Goal: Information Seeking & Learning: Learn about a topic

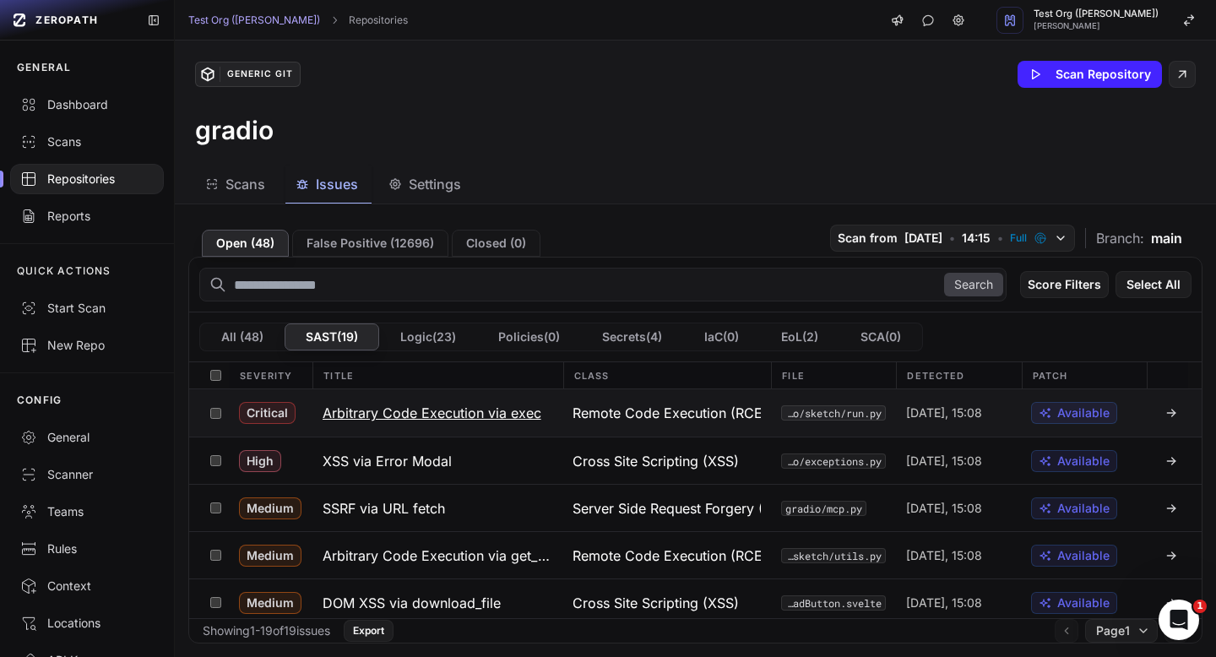
click at [490, 429] on button "Arbitrary Code Execution via exec" at bounding box center [438, 412] width 250 height 47
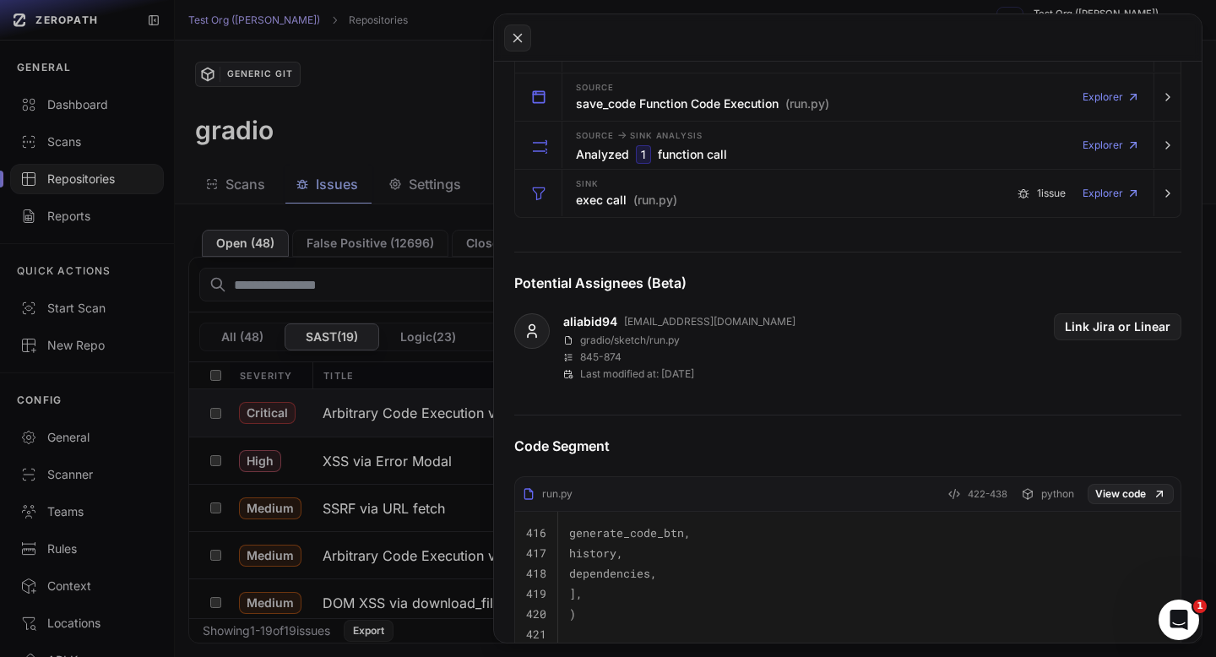
scroll to position [557, 0]
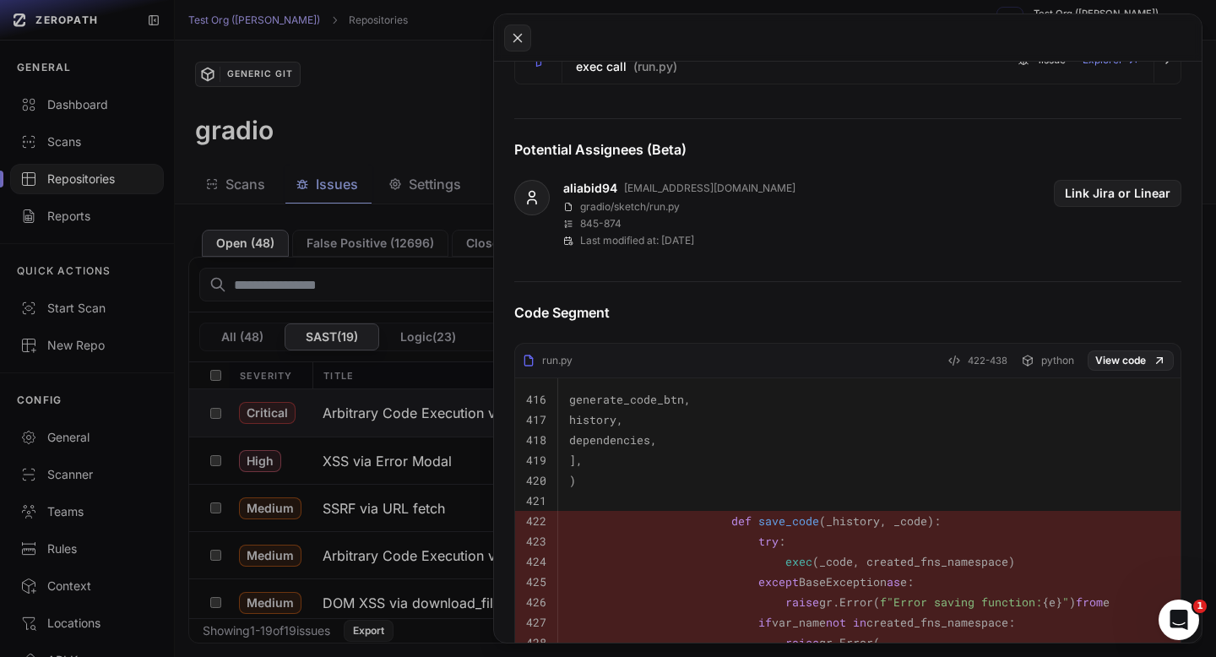
click at [383, 133] on button at bounding box center [608, 328] width 1216 height 657
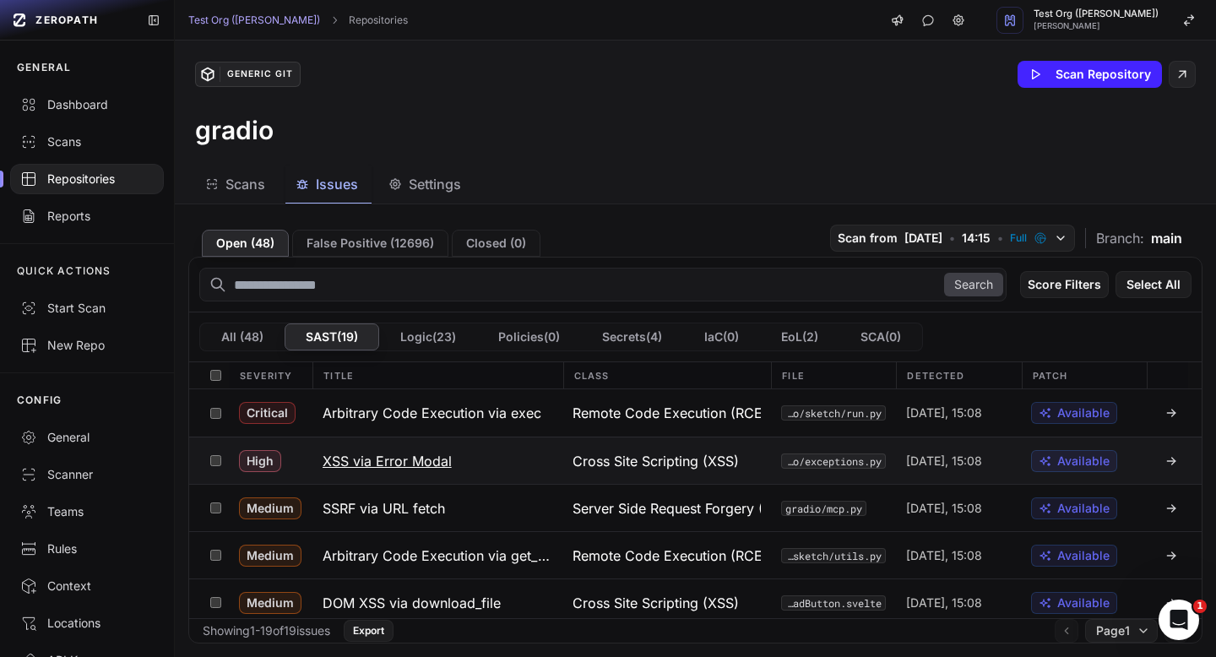
scroll to position [5, 0]
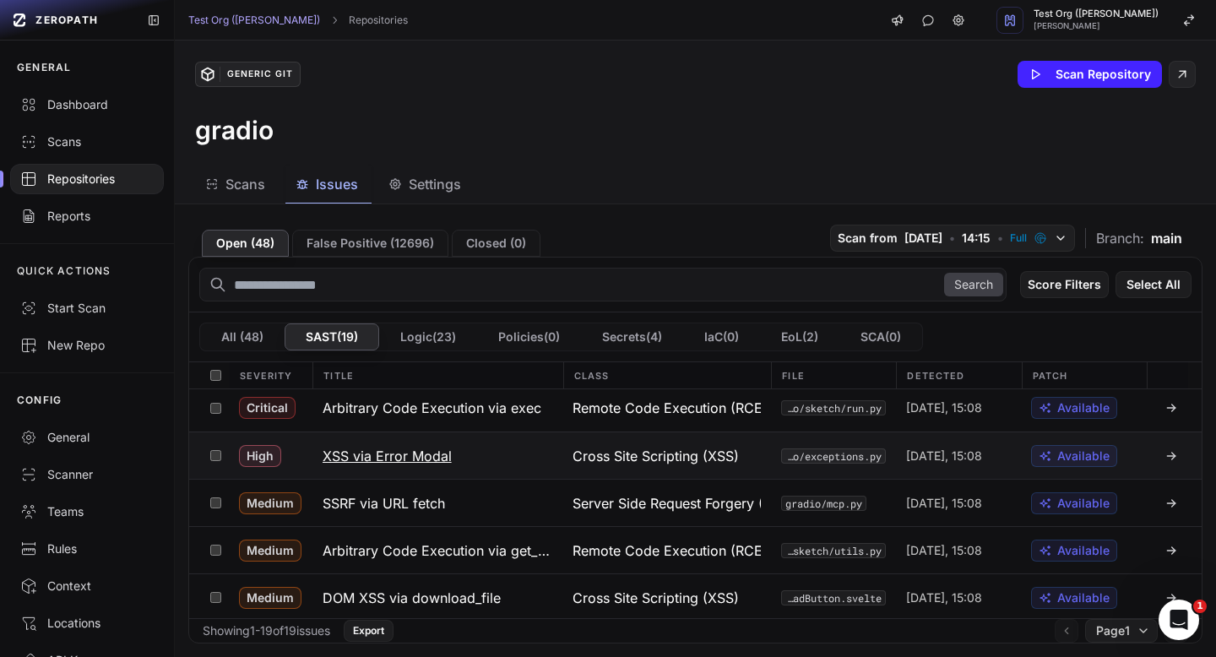
click at [414, 463] on h3 "XSS via Error Modal" at bounding box center [387, 456] width 129 height 20
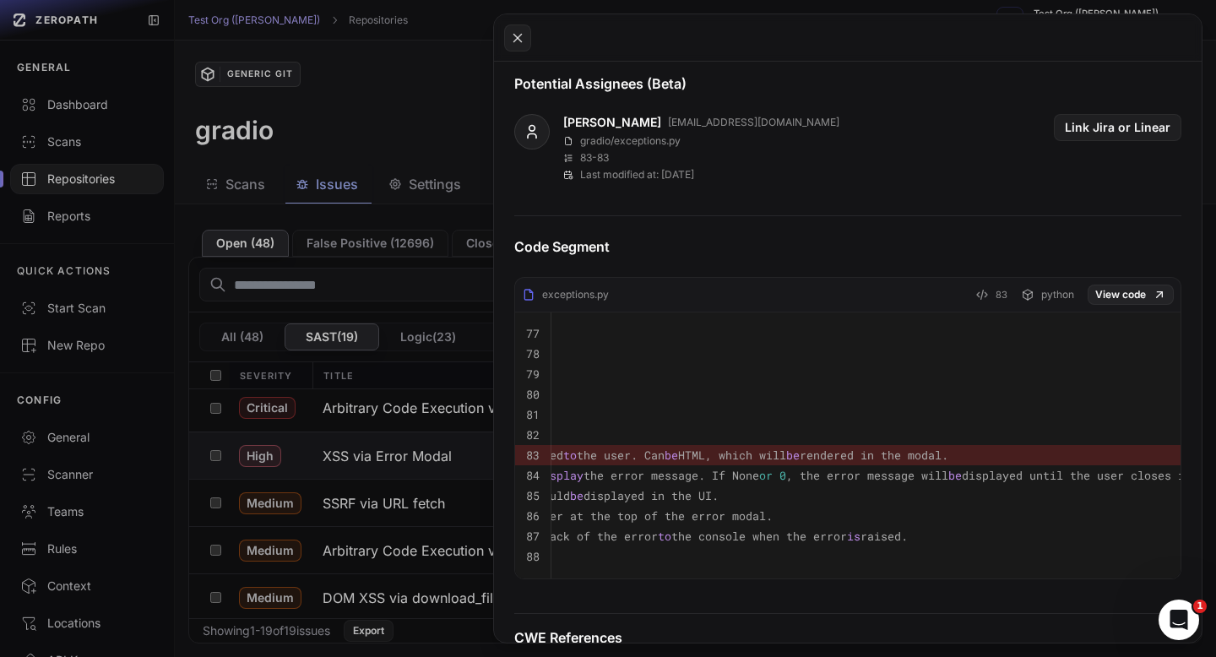
scroll to position [0, 274]
click at [418, 166] on button at bounding box center [608, 328] width 1216 height 657
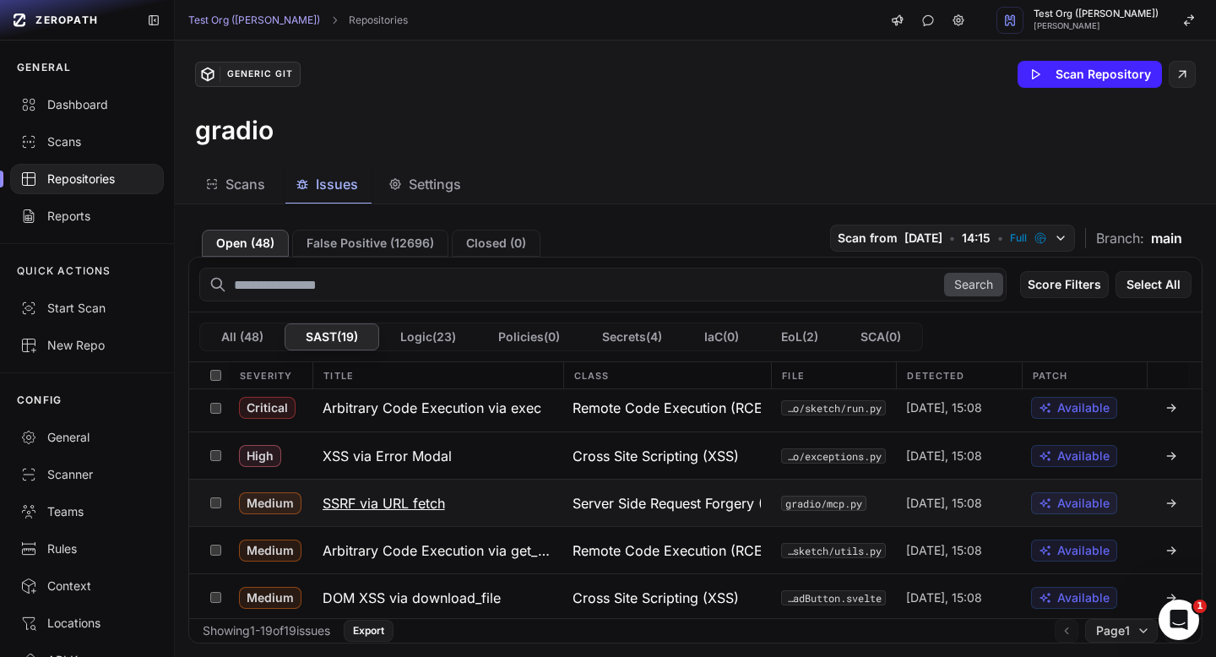
click at [426, 506] on h3 "SSRF via URL fetch" at bounding box center [384, 503] width 122 height 20
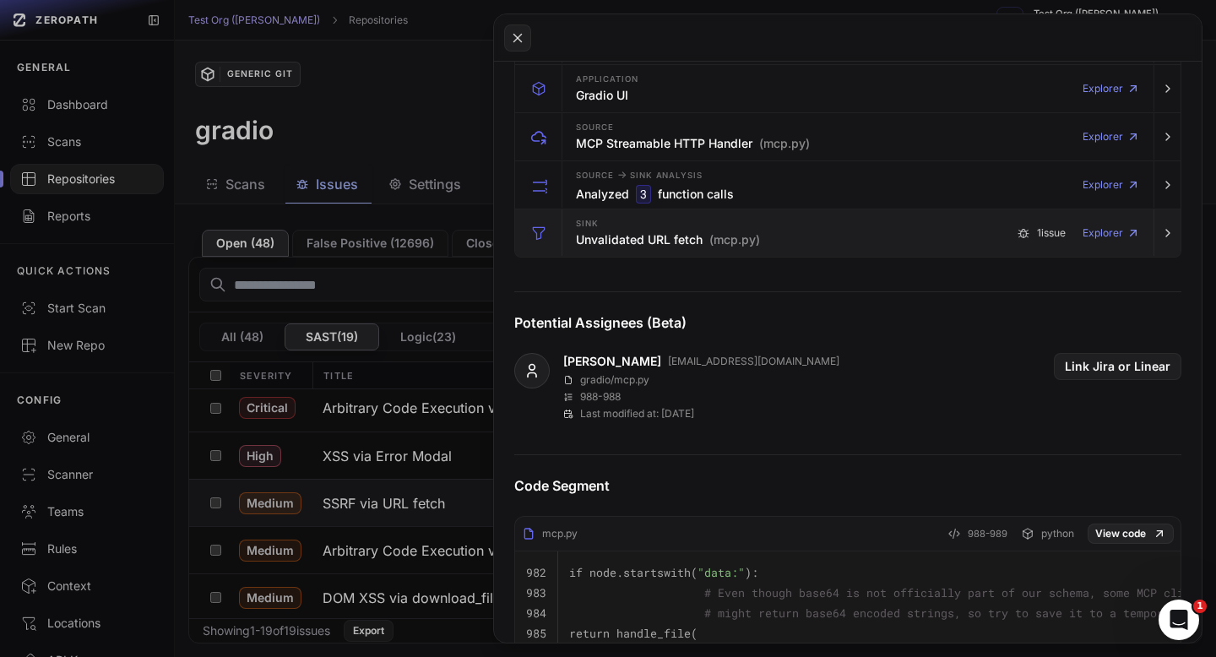
scroll to position [368, 0]
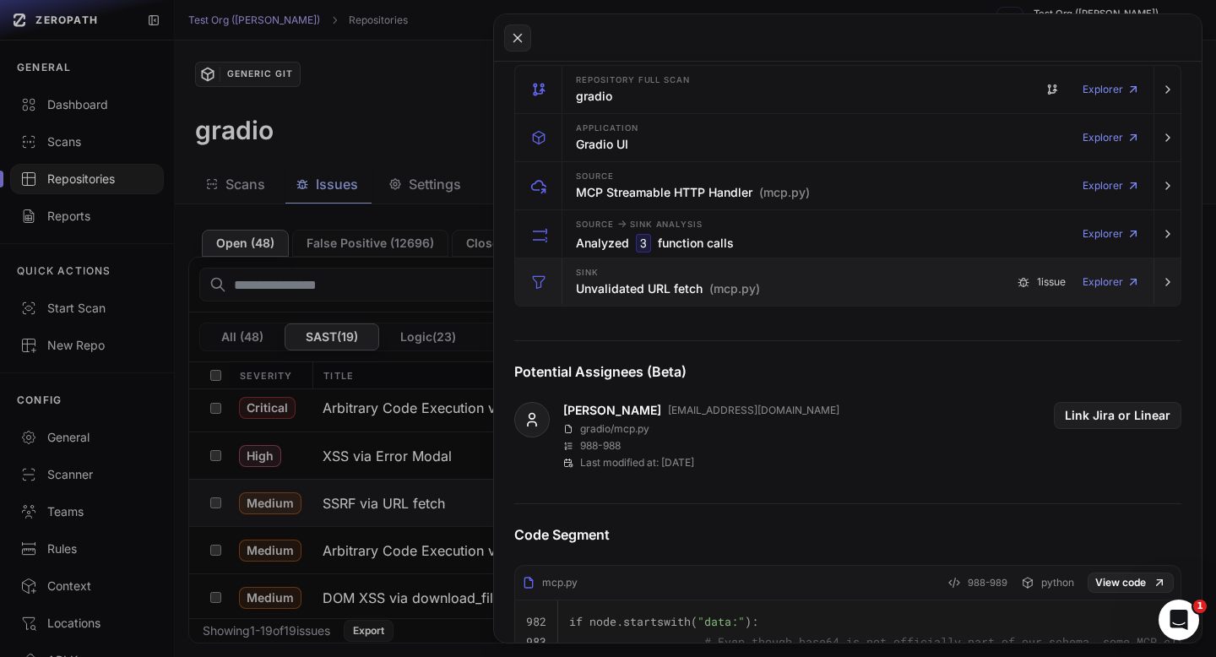
click at [644, 297] on h3 "Unvalidated URL fetch (mcp.py)" at bounding box center [668, 288] width 184 height 17
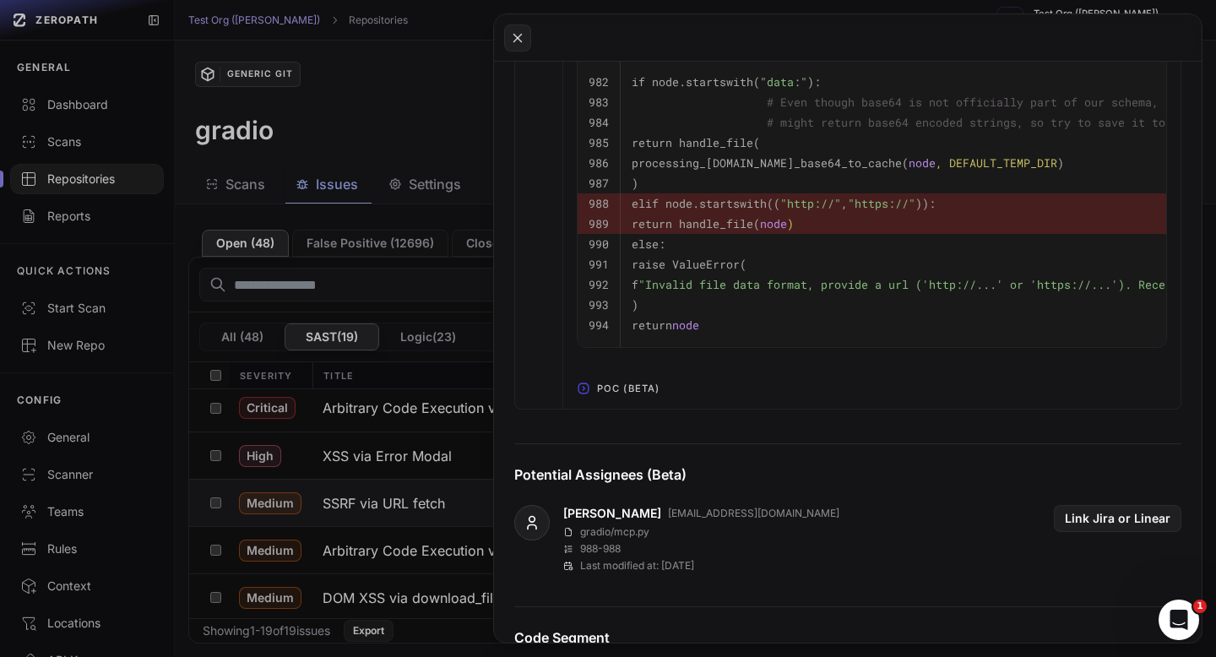
scroll to position [1111, 0]
click at [630, 400] on span "POC (Beta)" at bounding box center [628, 386] width 76 height 27
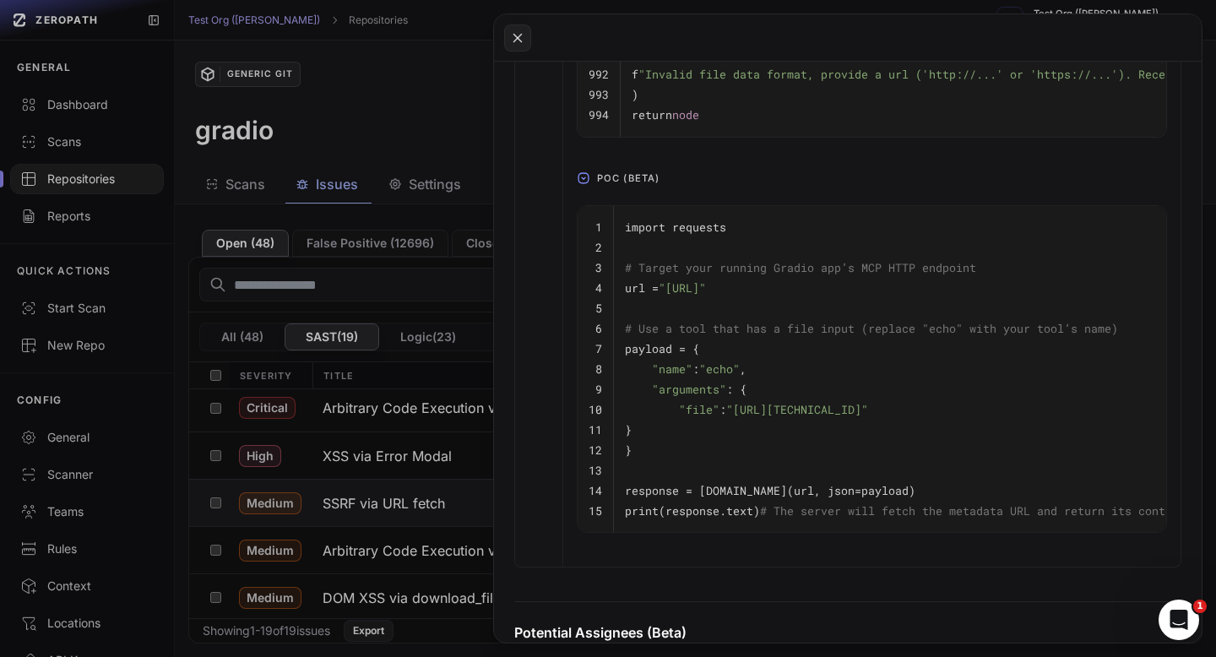
scroll to position [1321, 0]
click at [463, 76] on button at bounding box center [608, 328] width 1216 height 657
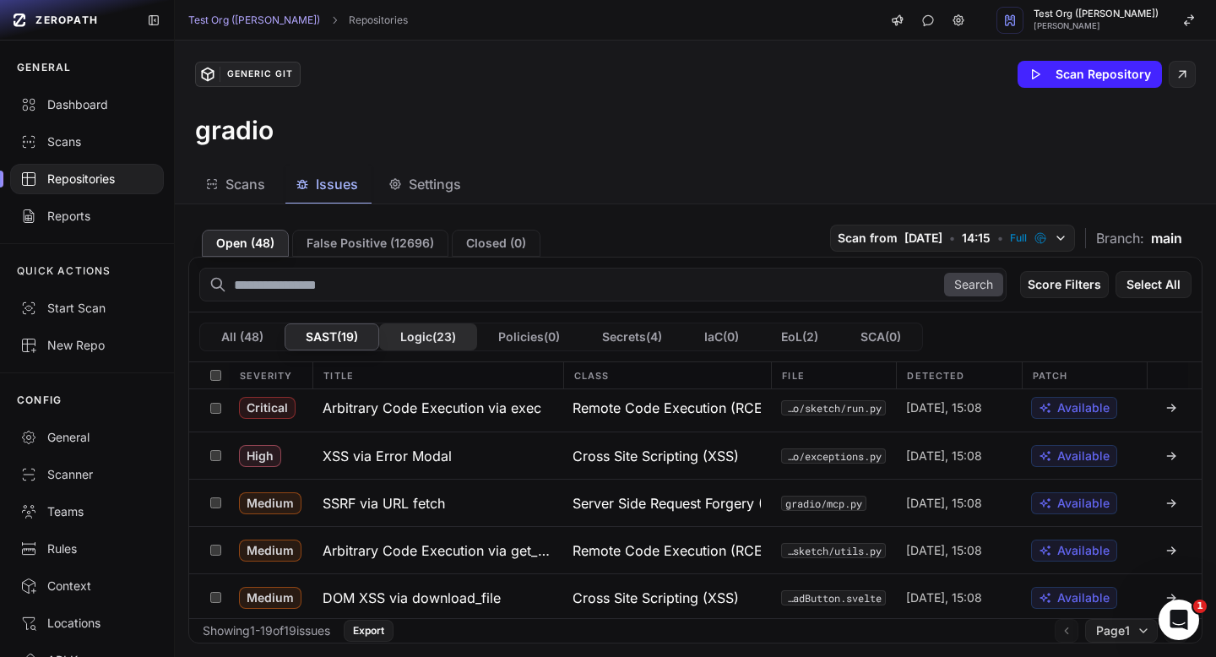
click at [441, 345] on button "Logic ( 23 )" at bounding box center [428, 336] width 98 height 27
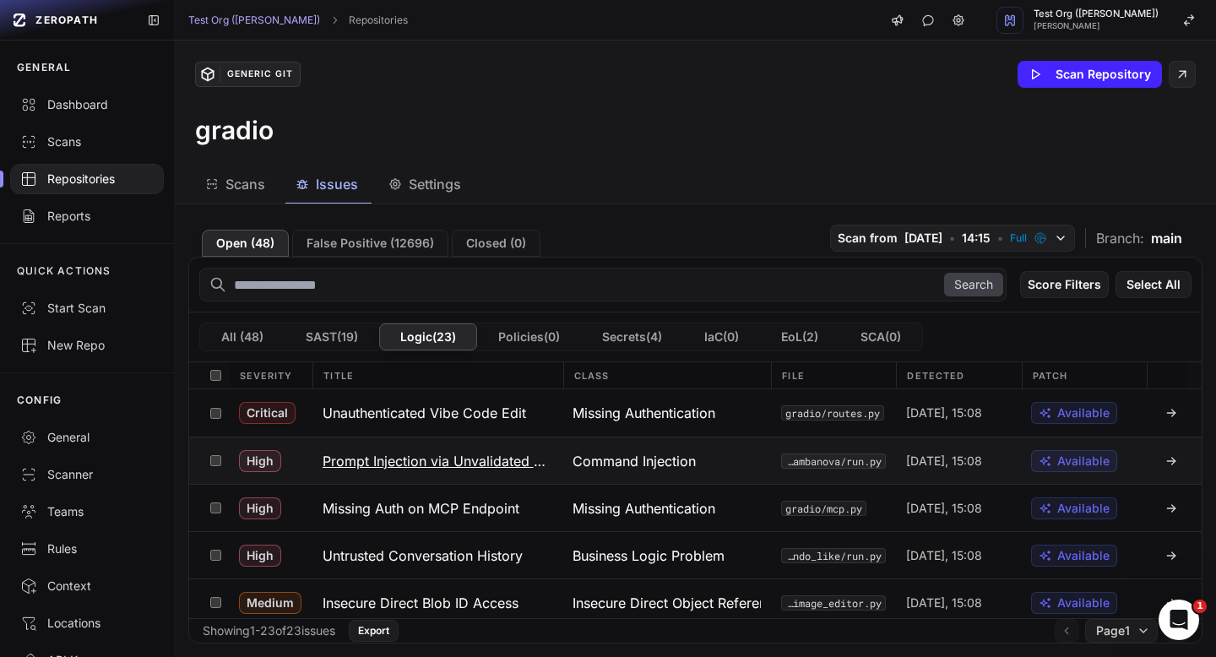
click at [514, 459] on h3 "Prompt Injection via Unvalidated History" at bounding box center [438, 461] width 230 height 20
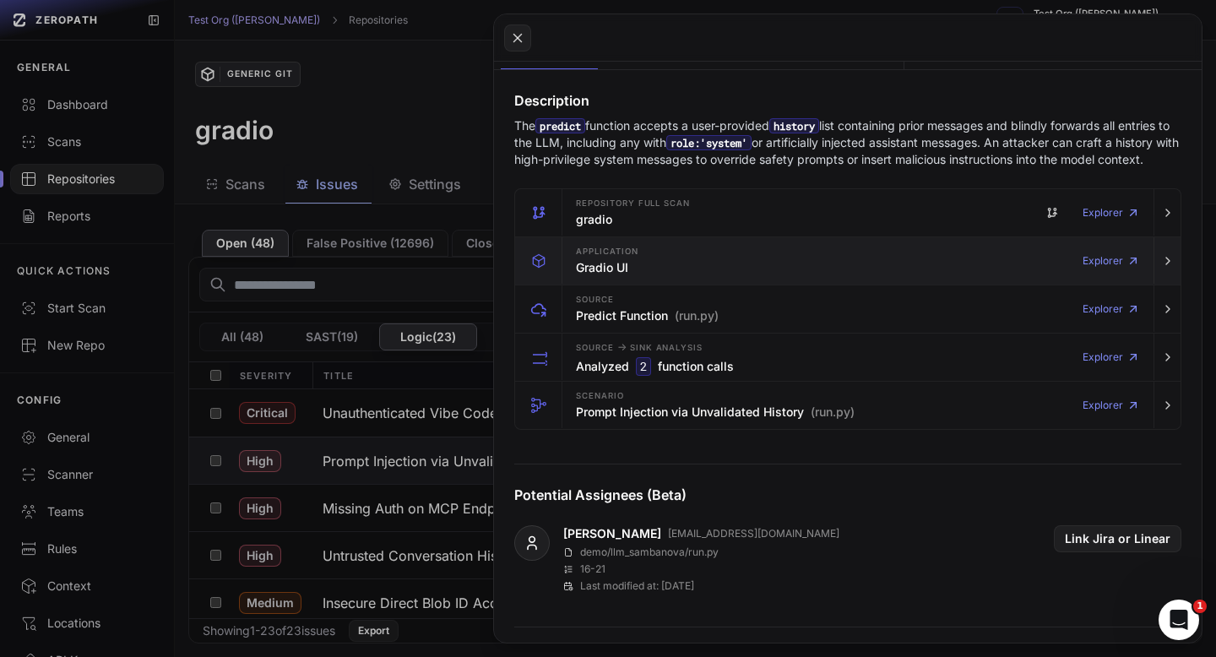
scroll to position [230, 0]
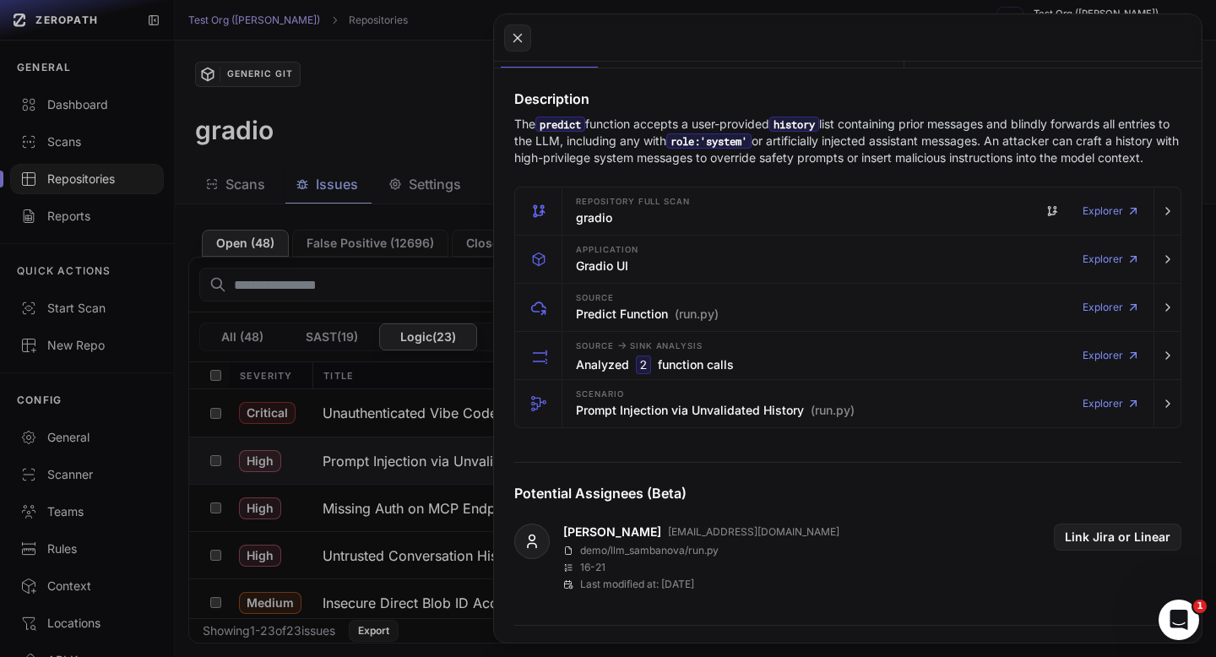
click at [453, 128] on button at bounding box center [608, 328] width 1216 height 657
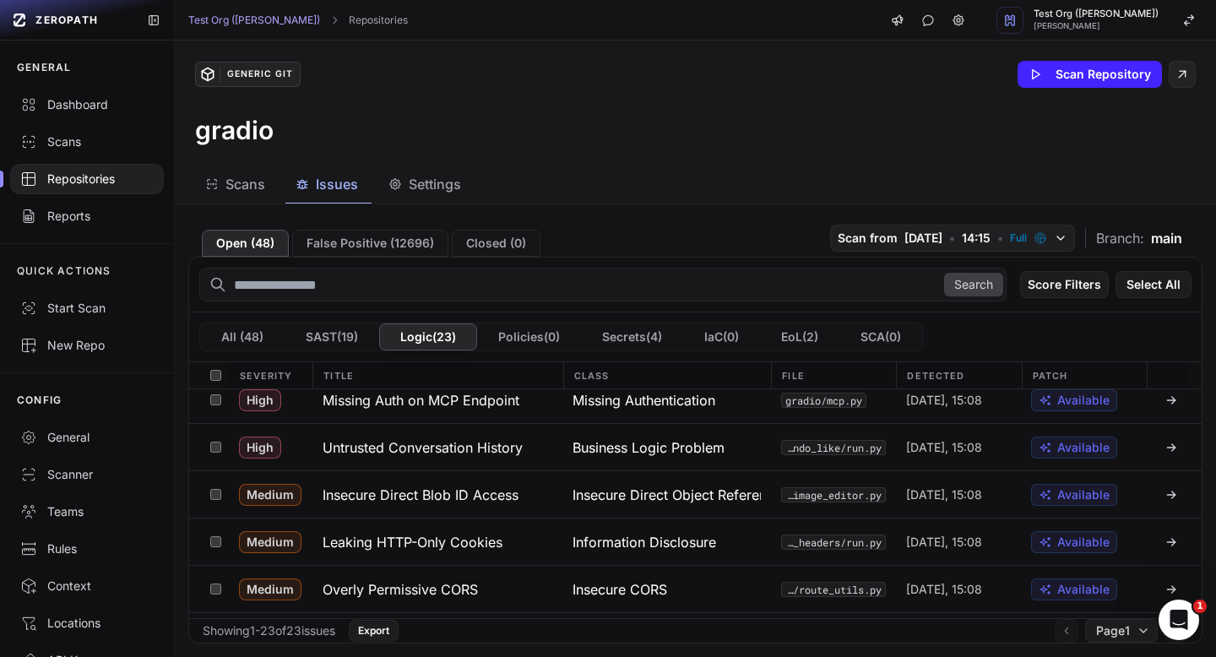
scroll to position [109, 0]
click at [470, 504] on button "Insecure Direct Blob ID Access" at bounding box center [438, 493] width 250 height 46
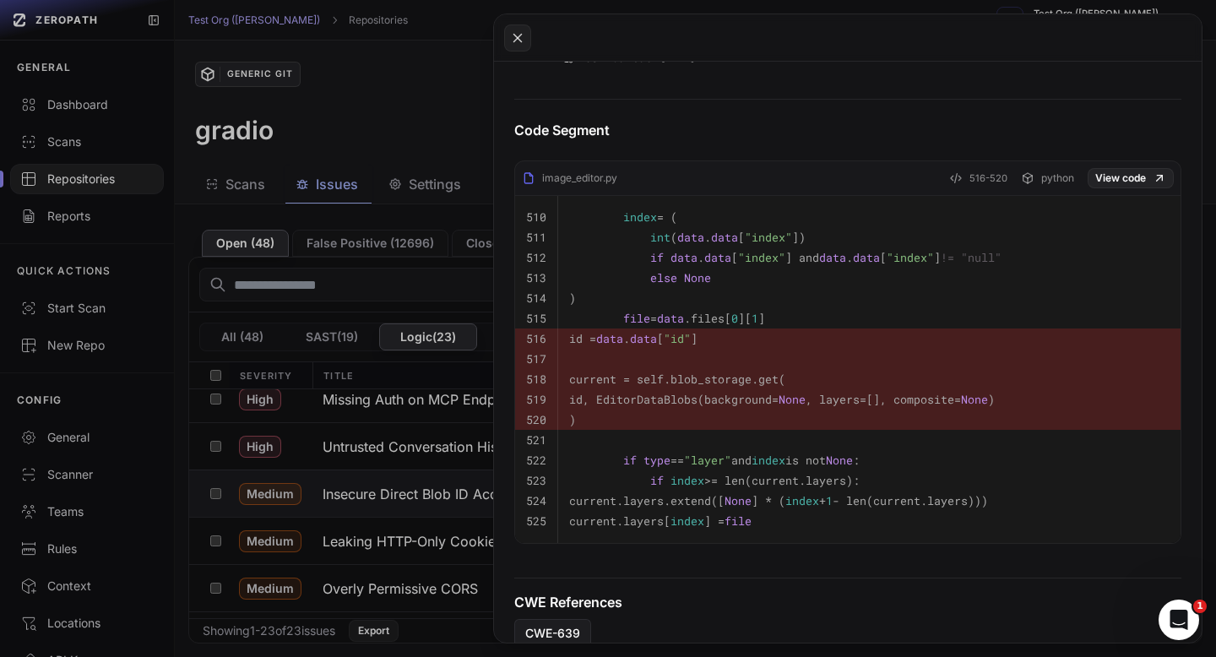
scroll to position [764, 0]
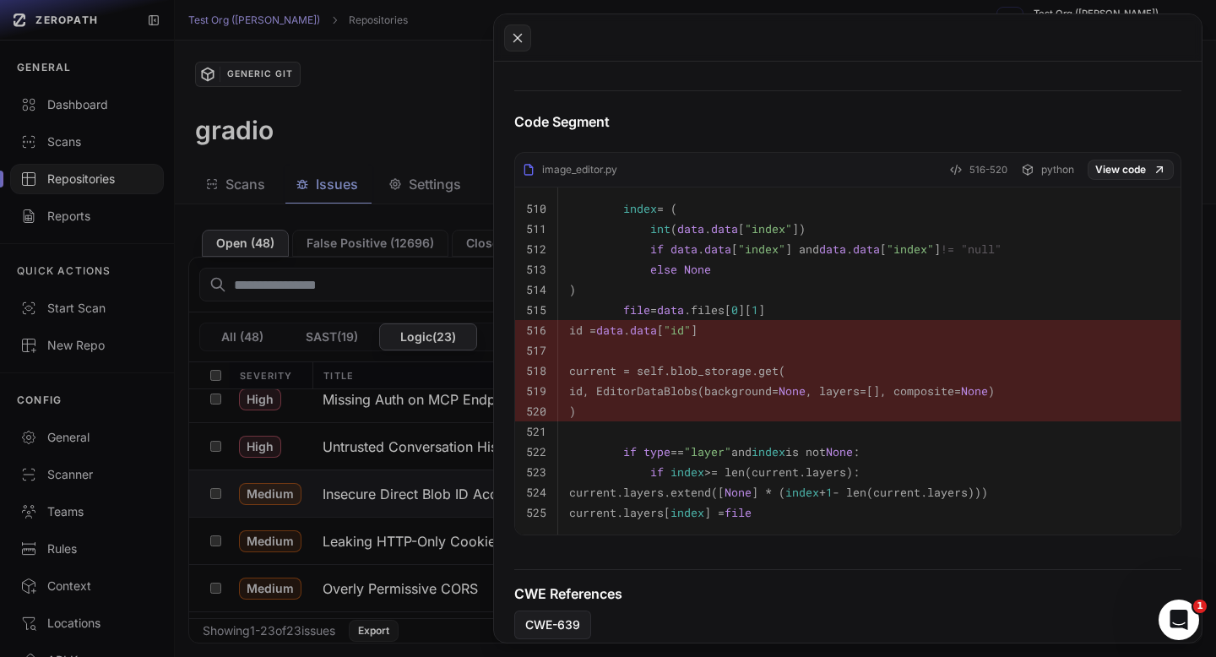
click at [452, 101] on button at bounding box center [608, 328] width 1216 height 657
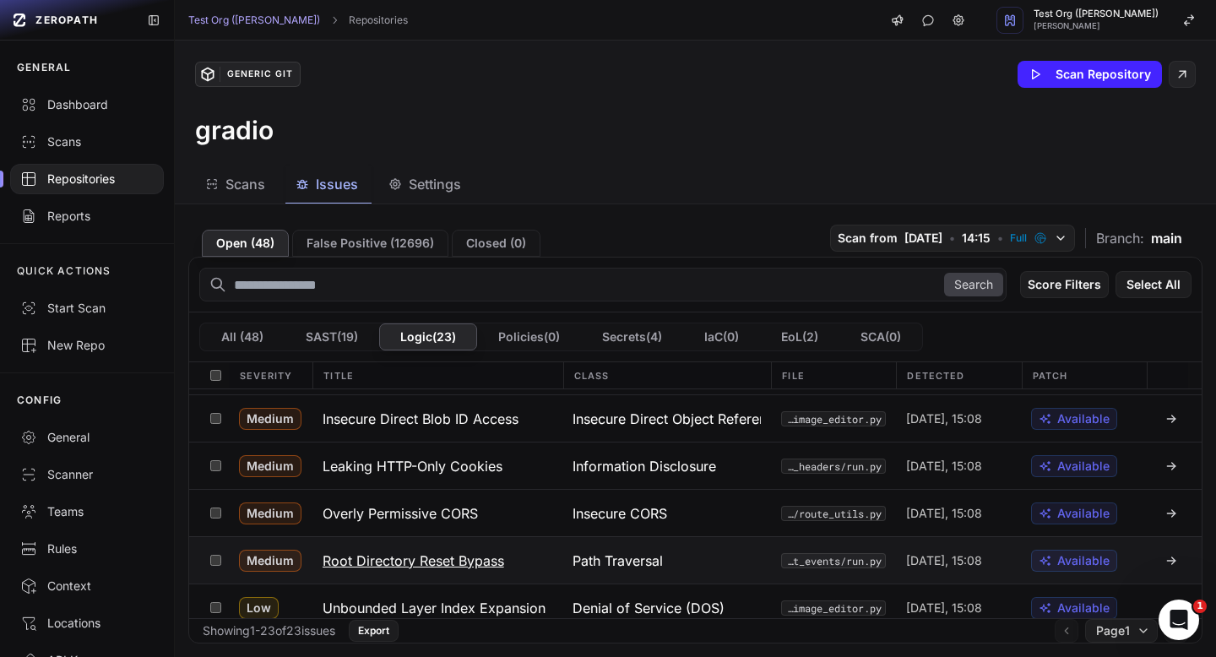
scroll to position [198, 0]
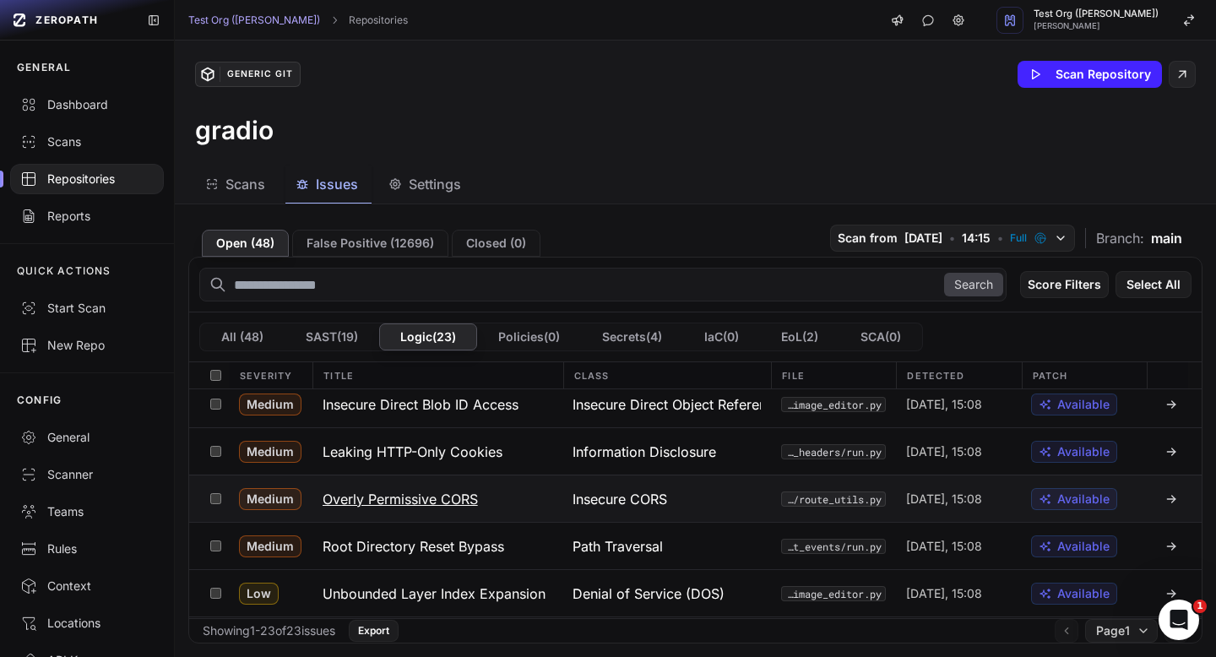
click at [448, 491] on h3 "Overly Permissive CORS" at bounding box center [400, 499] width 155 height 20
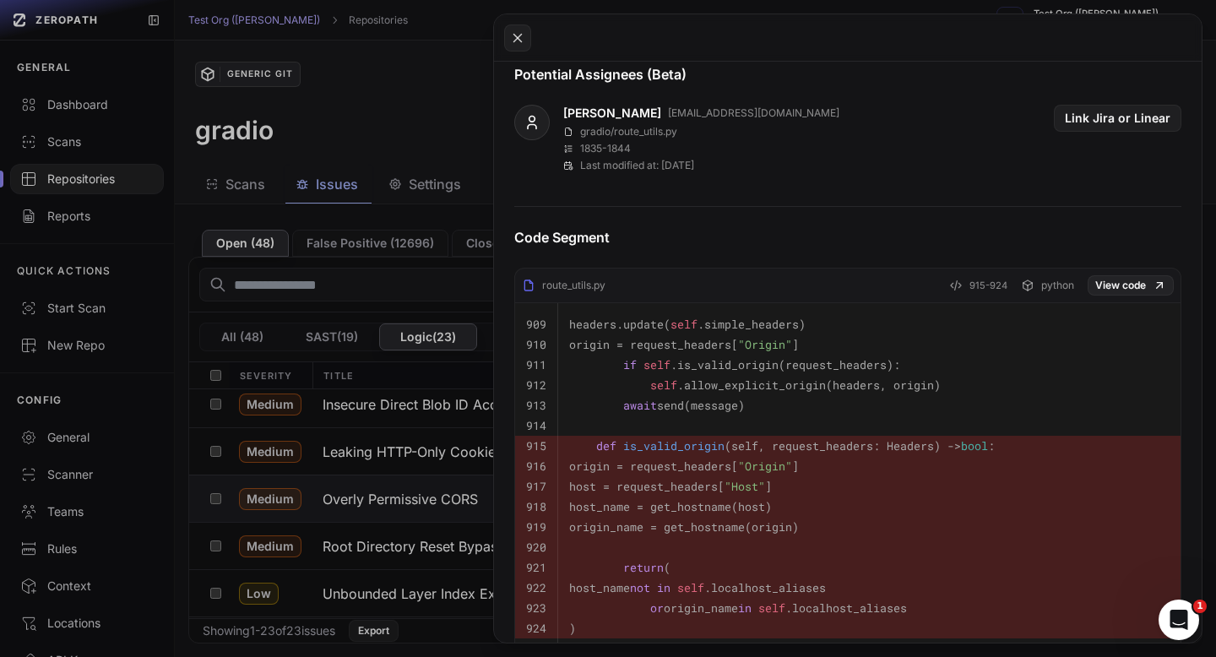
scroll to position [671, 0]
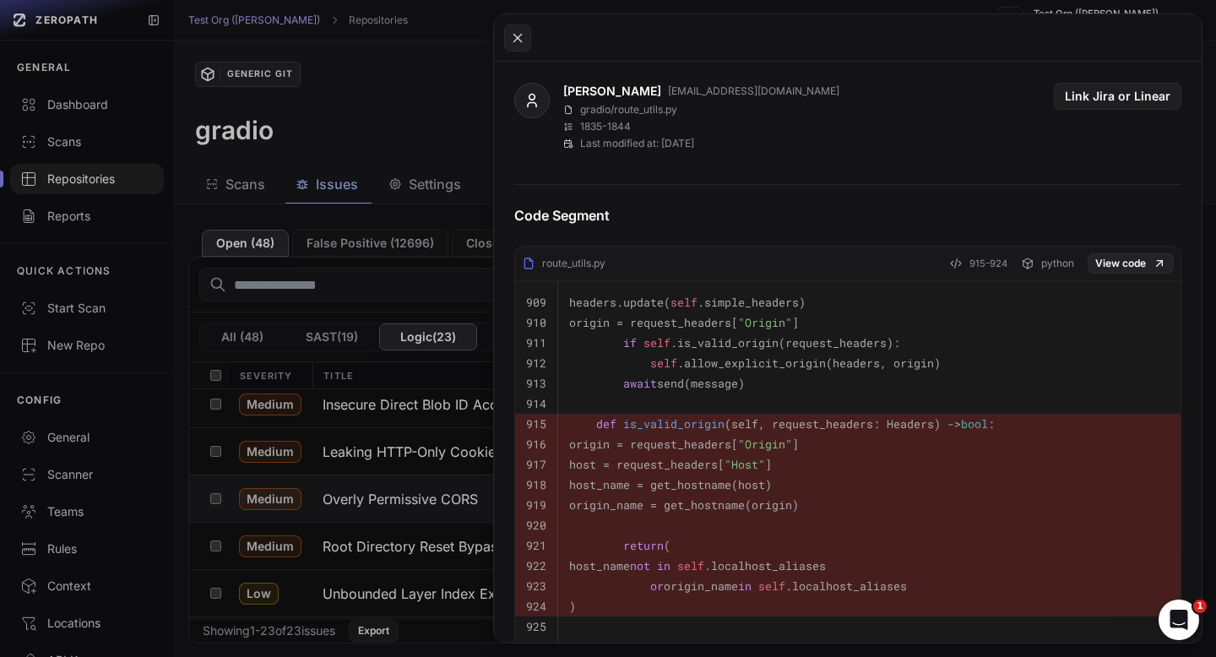
click at [440, 160] on button at bounding box center [608, 328] width 1216 height 657
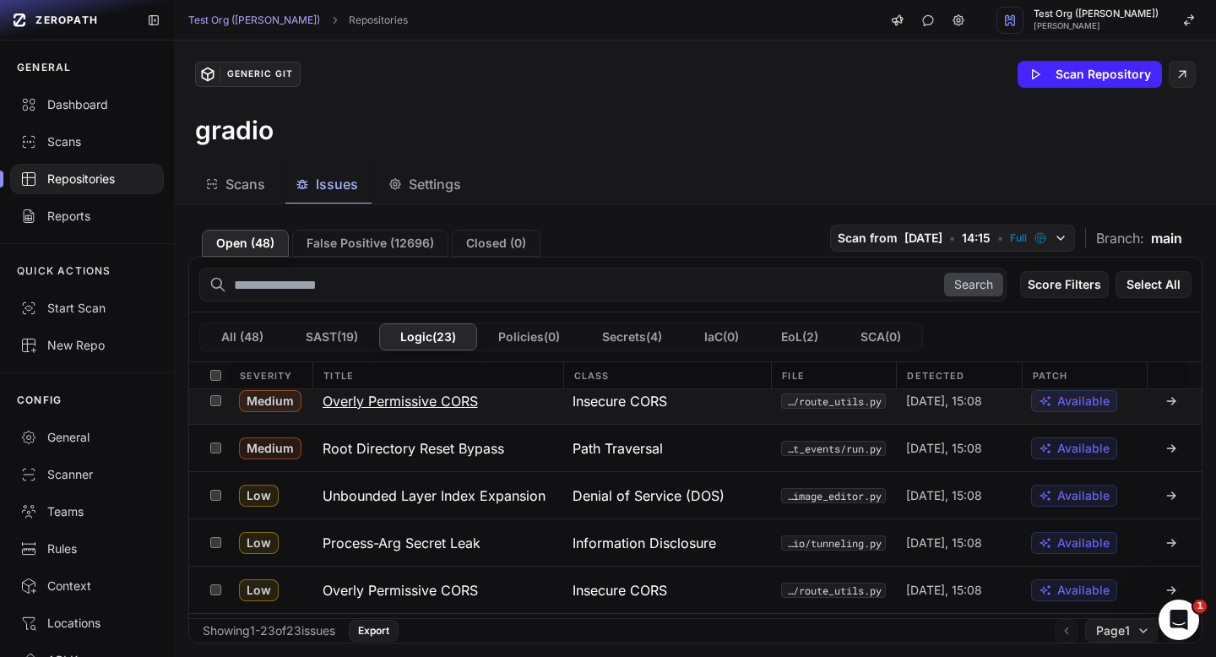
scroll to position [315, 0]
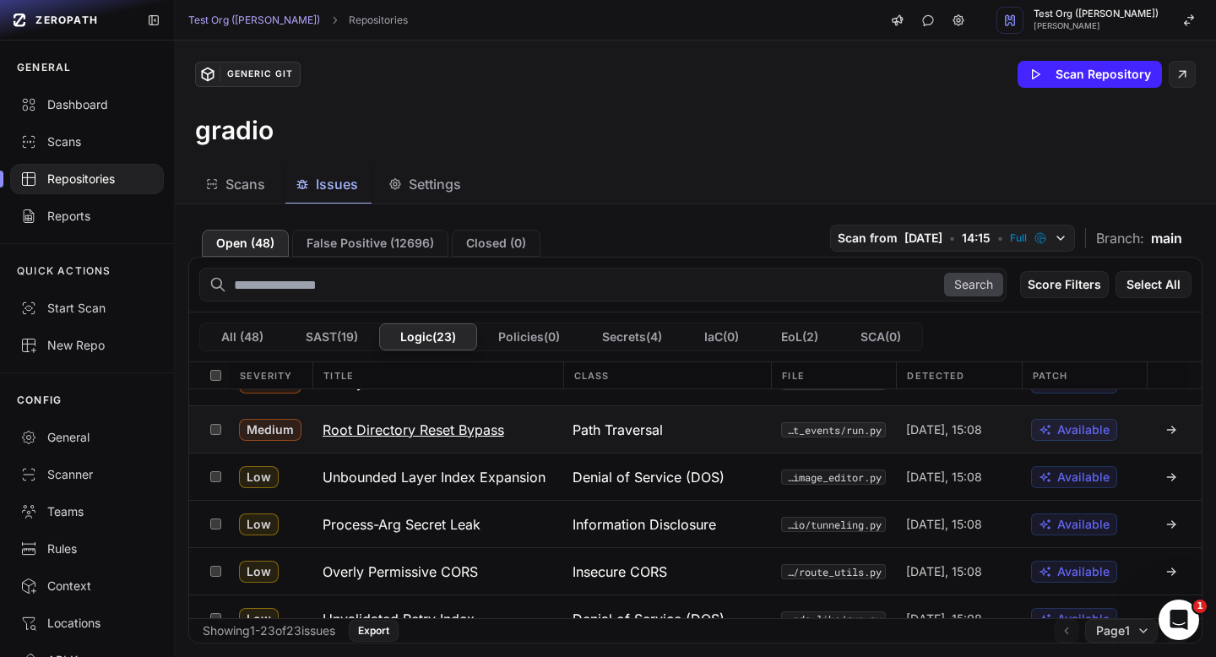
click at [493, 429] on h3 "Root Directory Reset Bypass" at bounding box center [414, 430] width 182 height 20
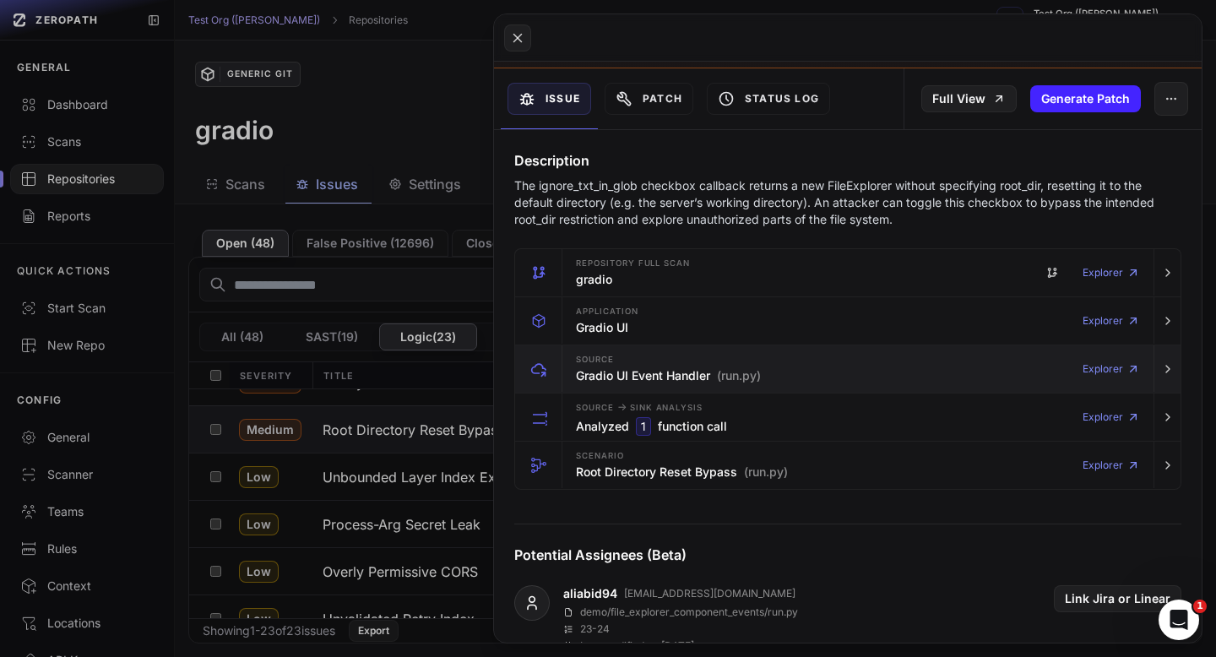
scroll to position [64, 0]
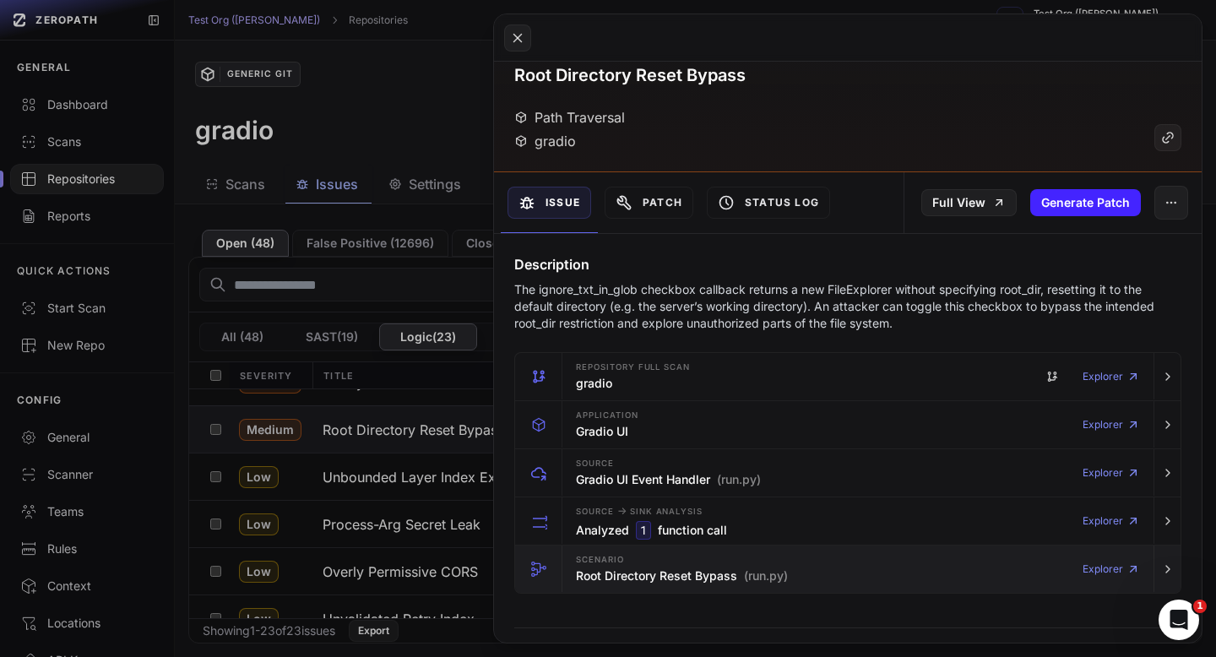
click at [657, 568] on h3 "Root Directory Reset Bypass (run.py)" at bounding box center [682, 576] width 212 height 17
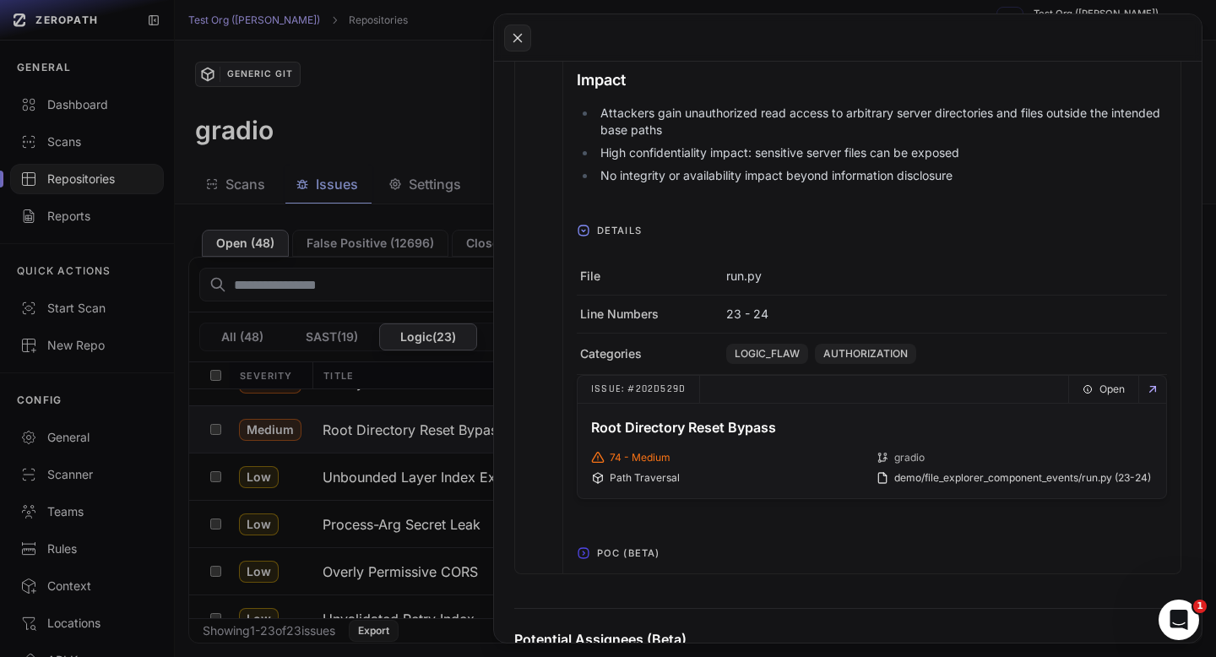
scroll to position [753, 0]
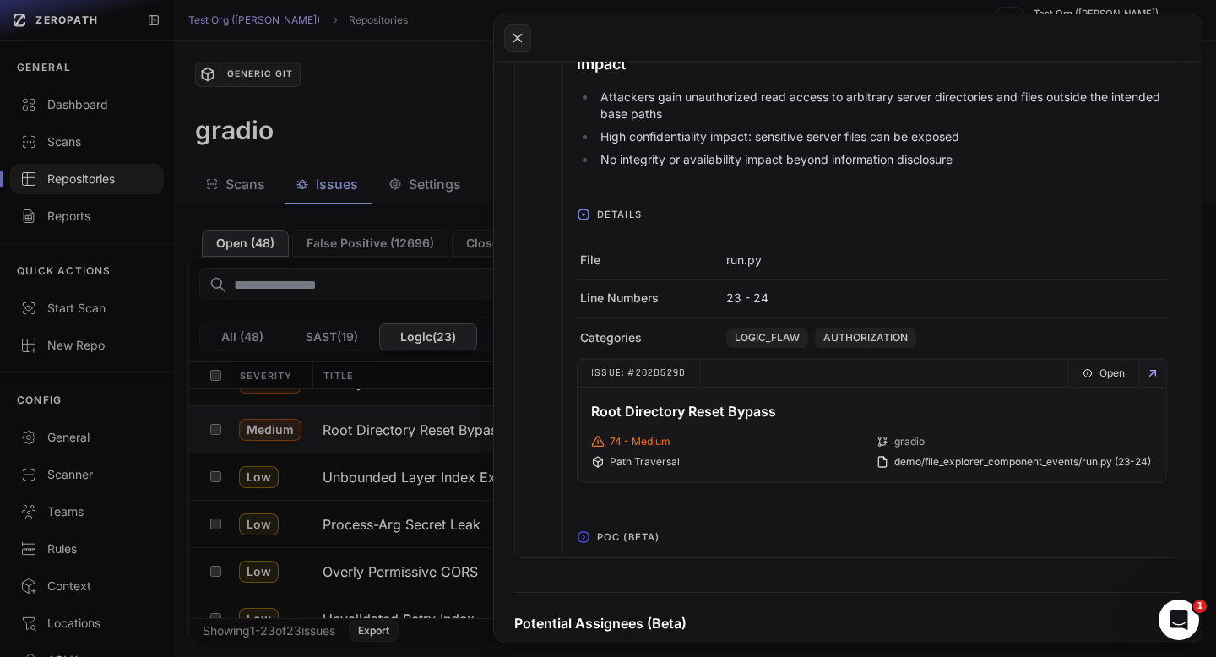
click at [626, 544] on span "POC (Beta)" at bounding box center [628, 537] width 76 height 27
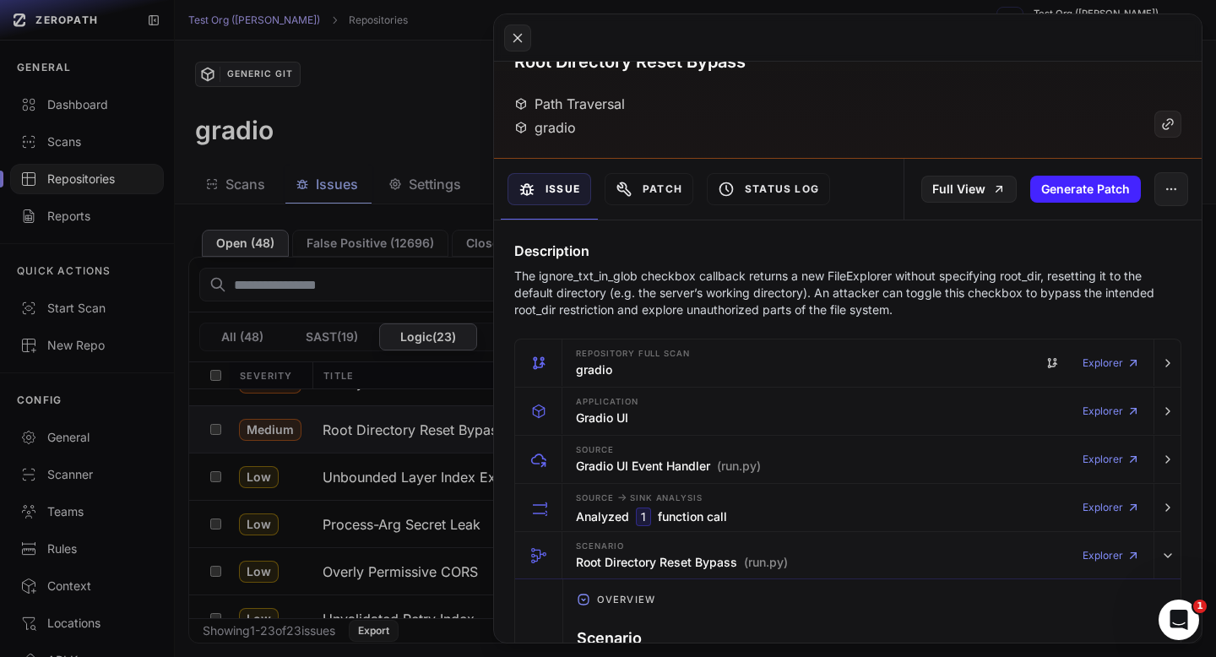
scroll to position [0, 0]
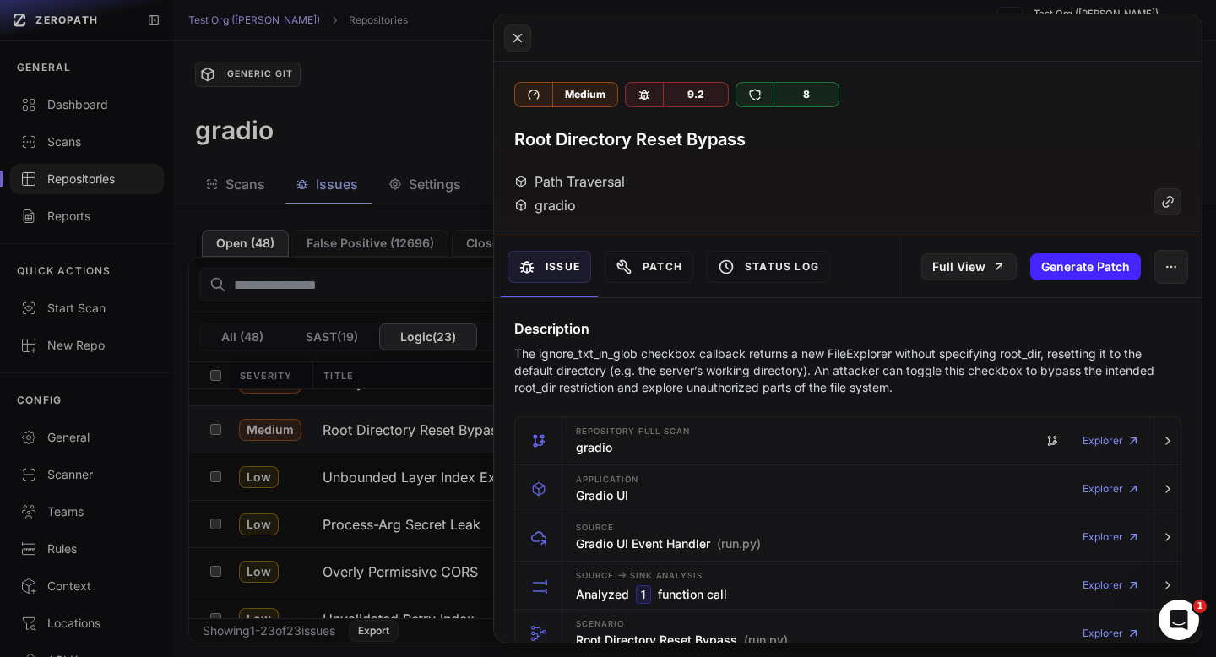
click at [627, 136] on h3 "Root Directory Reset Bypass" at bounding box center [629, 140] width 231 height 24
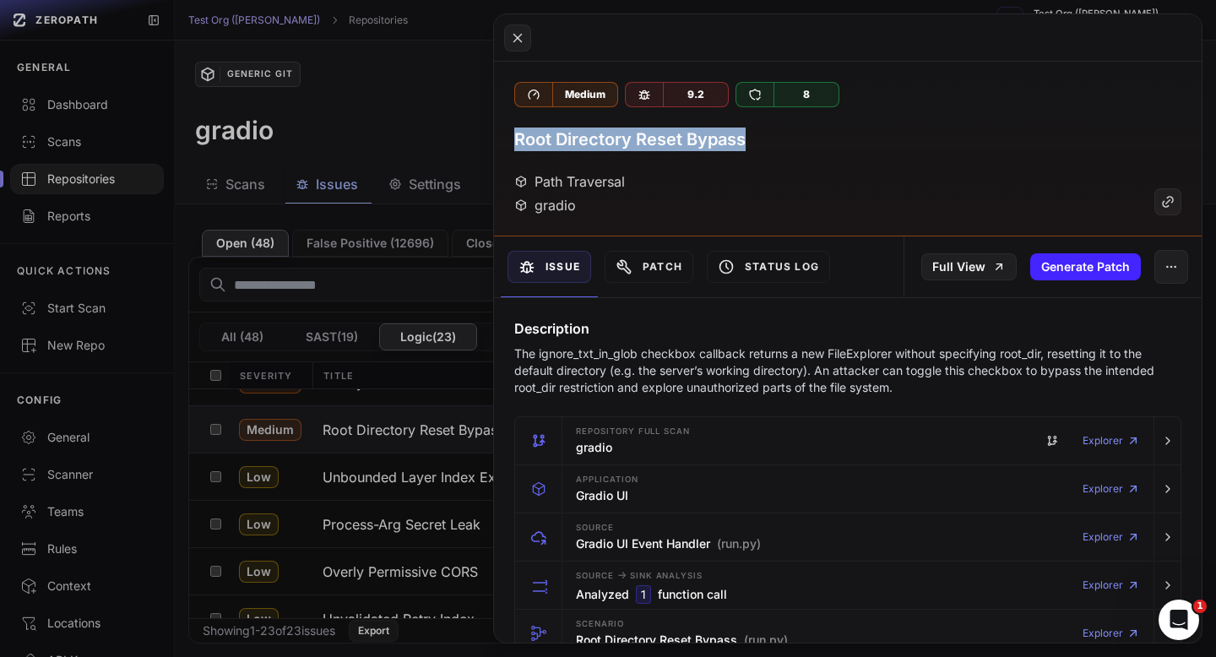
click at [627, 136] on h3 "Root Directory Reset Bypass" at bounding box center [629, 140] width 231 height 24
copy div "Root Directory Reset Bypass"
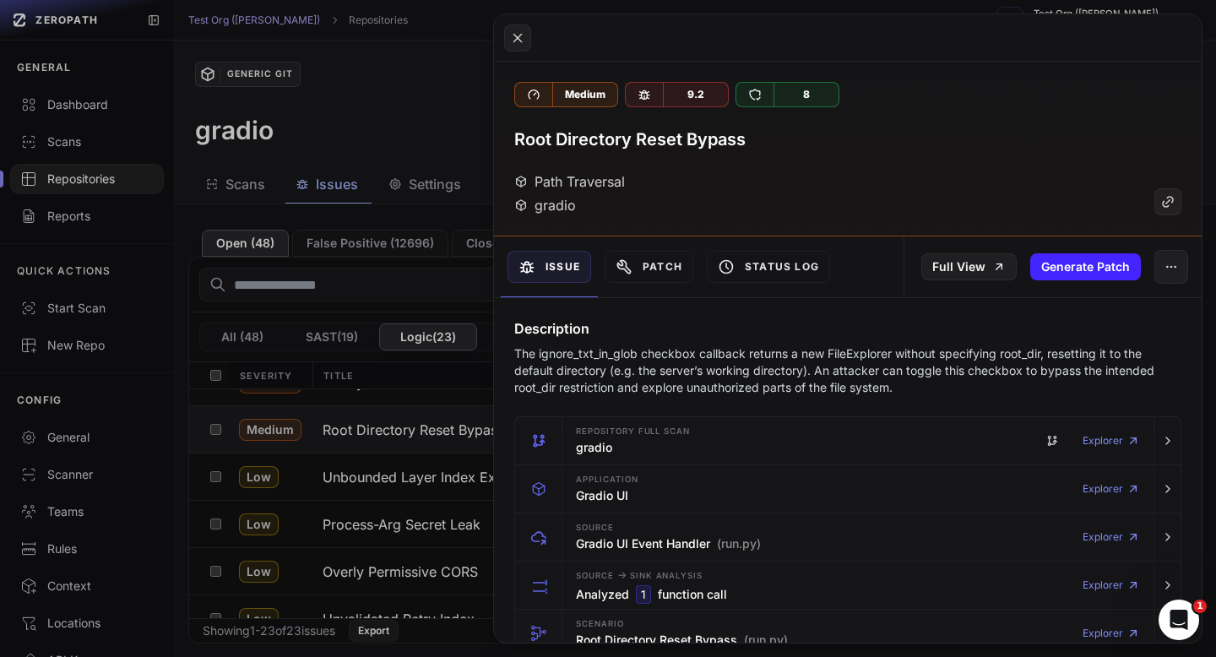
click at [605, 376] on p "The ignore_txt_in_glob checkbox callback returns a new FileExplorer without spe…" at bounding box center [847, 370] width 667 height 51
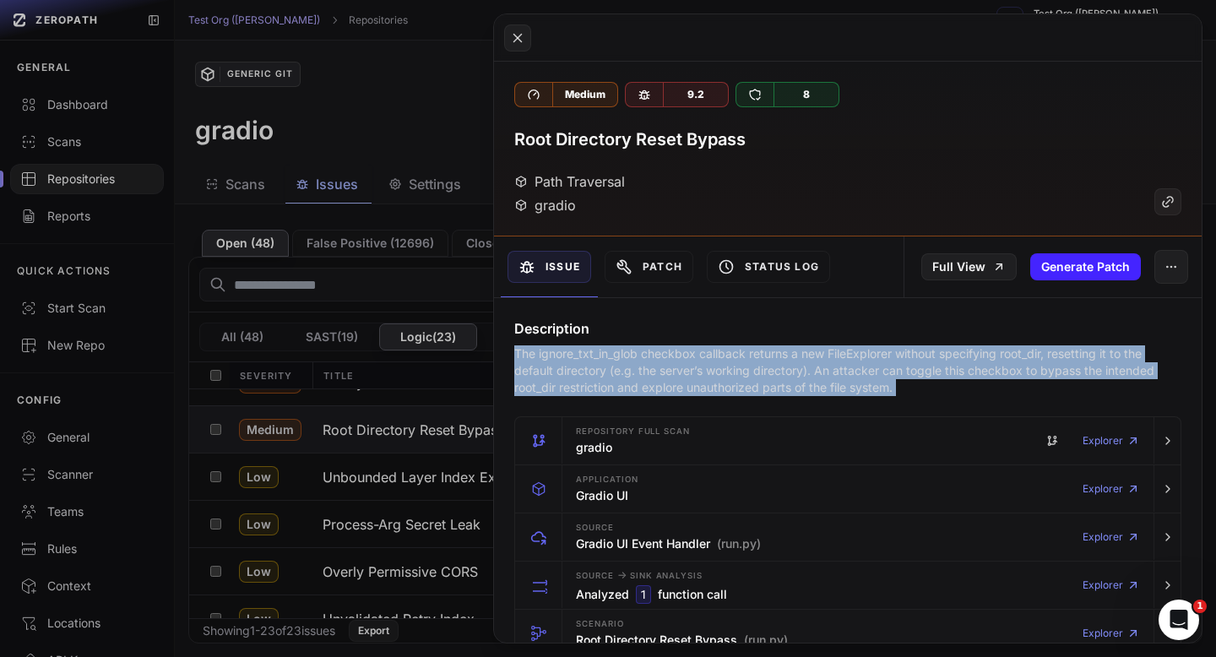
click at [605, 376] on p "The ignore_txt_in_glob checkbox callback returns a new FileExplorer without spe…" at bounding box center [847, 370] width 667 height 51
copy div "The ignore_txt_in_glob checkbox callback returns a new FileExplorer without spe…"
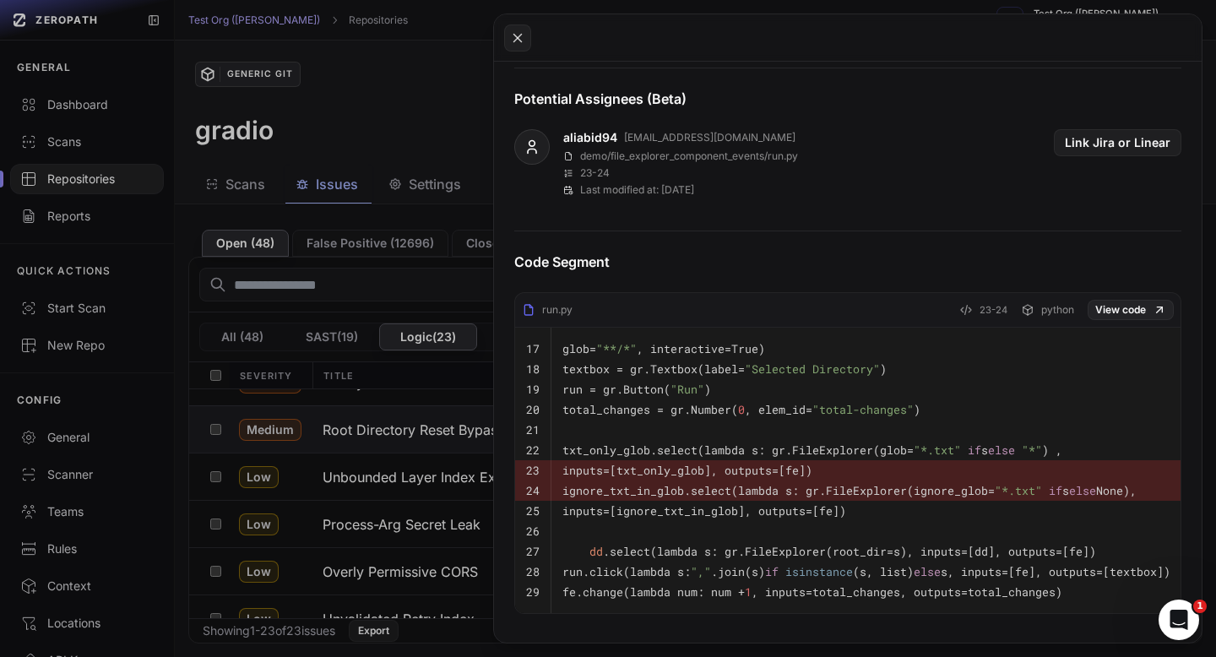
scroll to position [1596, 0]
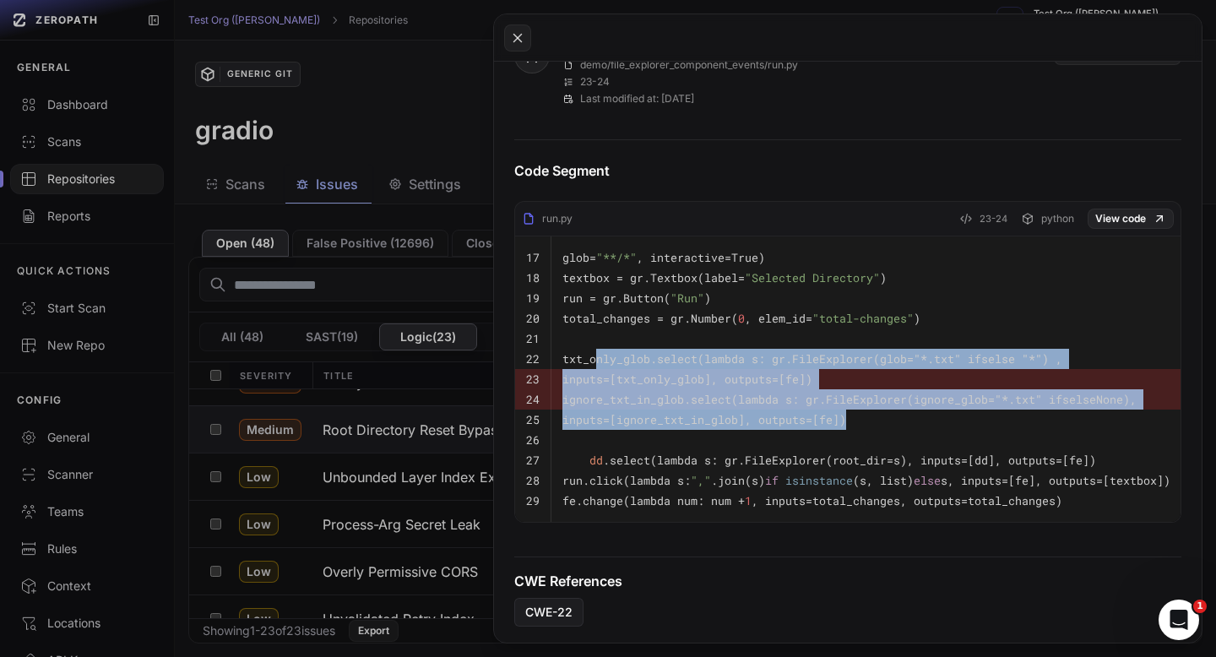
drag, startPoint x: 593, startPoint y: 356, endPoint x: 1056, endPoint y: 424, distance: 467.7
click at [1056, 424] on tbody "17 glob= "**/*" , interactive=True) 18 textbox = gr .Textbox (label= "Selected …" at bounding box center [848, 379] width 666 height 286
copy tbody "xt_only_glob .select (lambda s: gr .FileExplorer (glob= "*.txt" if s else "*" )…"
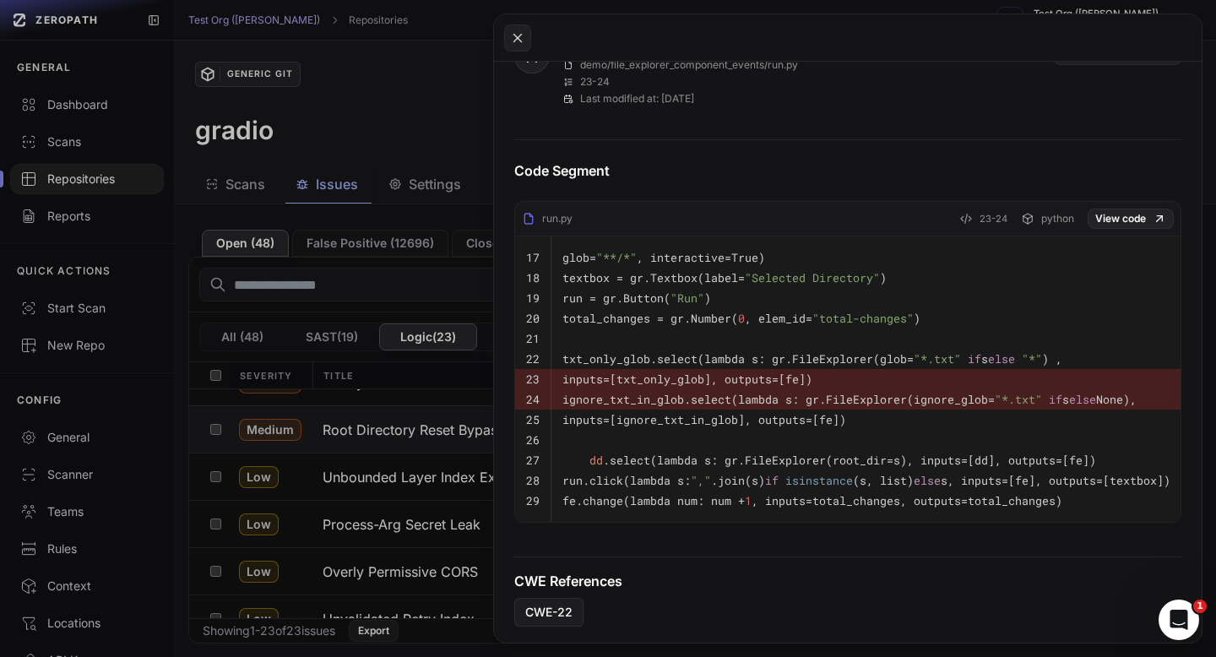
drag, startPoint x: 615, startPoint y: 323, endPoint x: 598, endPoint y: 348, distance: 29.8
click at [615, 324] on code "total_changes = gr .Number ( 0 , elem_id= "total-changes" )" at bounding box center [742, 318] width 358 height 15
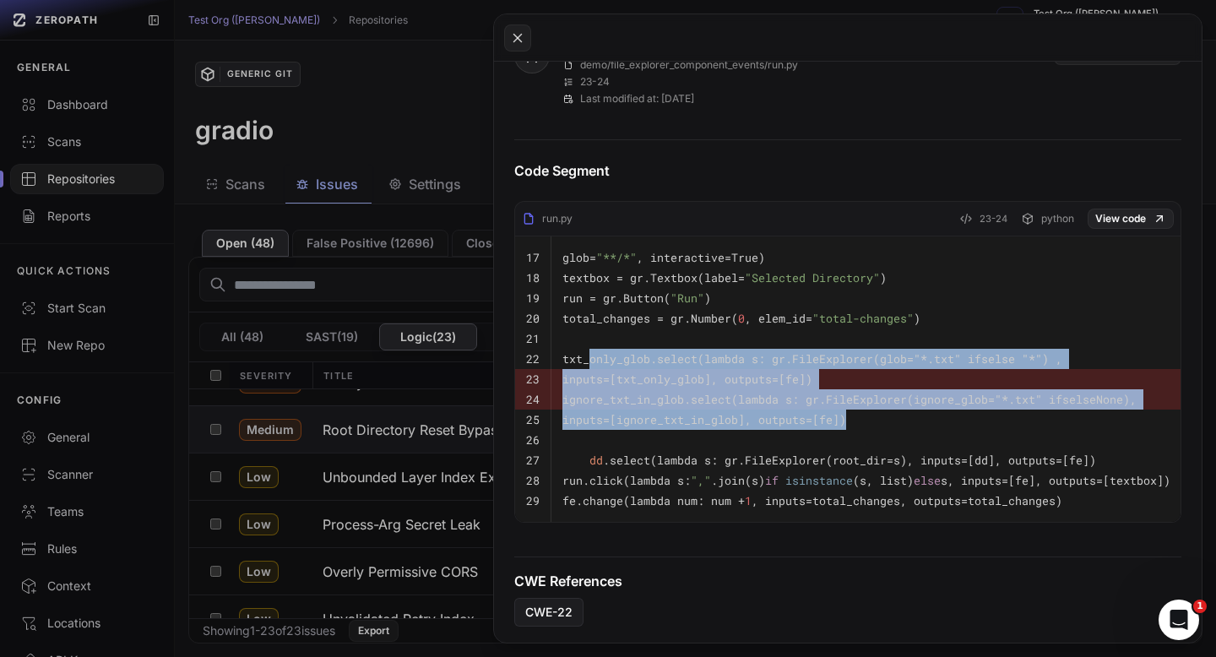
drag, startPoint x: 590, startPoint y: 356, endPoint x: 1041, endPoint y: 420, distance: 456.4
click at [1041, 420] on tbody "17 glob= "**/*" , interactive=True) 18 textbox = gr .Textbox (label= "Selected …" at bounding box center [848, 379] width 666 height 286
copy tbody "txt_only_glob .select (lambda s: gr .FileExplorer (glob= "*.txt" if s else "*" …"
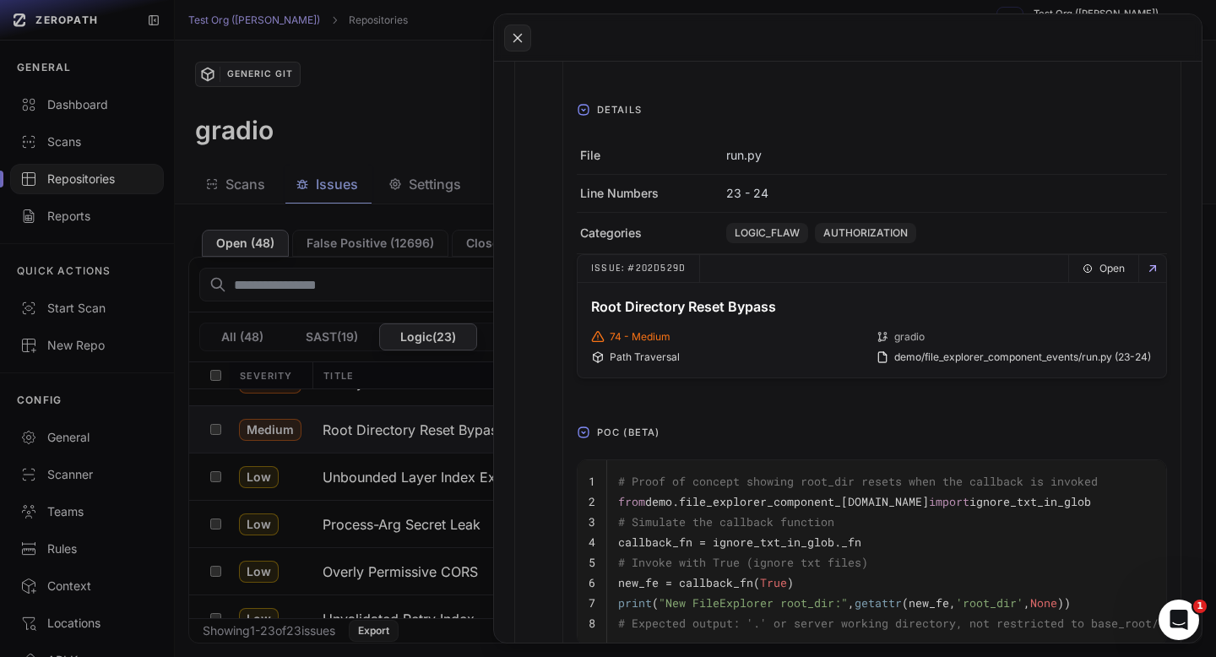
scroll to position [856, 0]
click at [603, 116] on span "Details" at bounding box center [619, 112] width 58 height 27
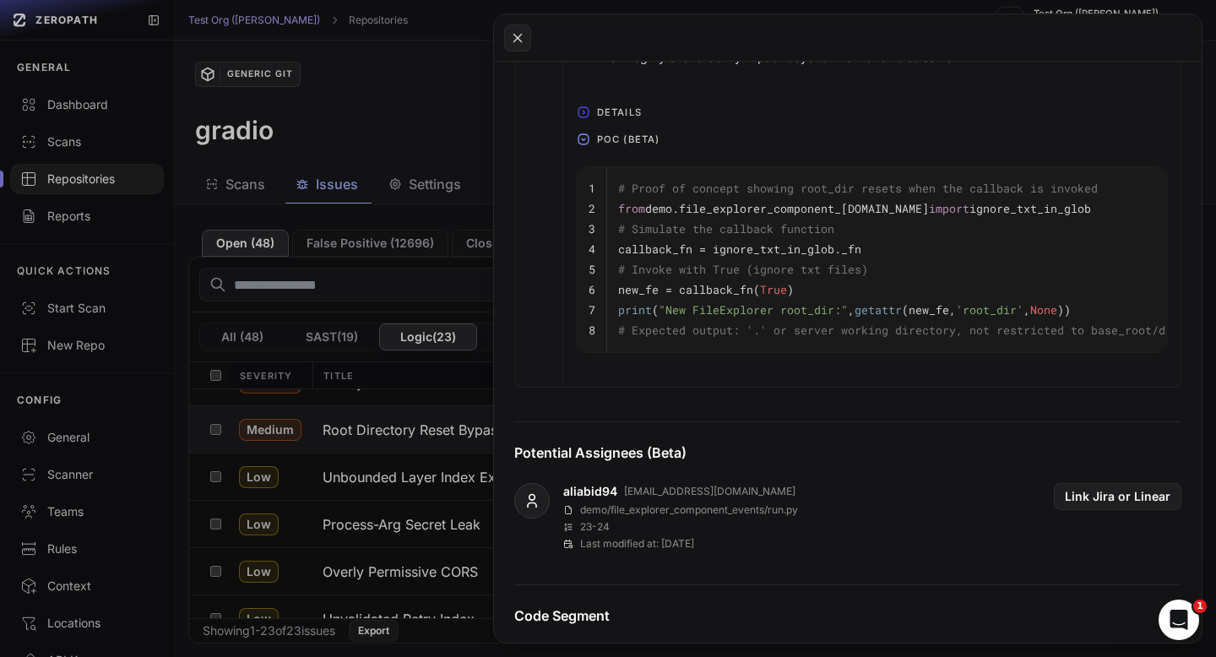
click at [603, 116] on span "Details" at bounding box center [619, 112] width 58 height 27
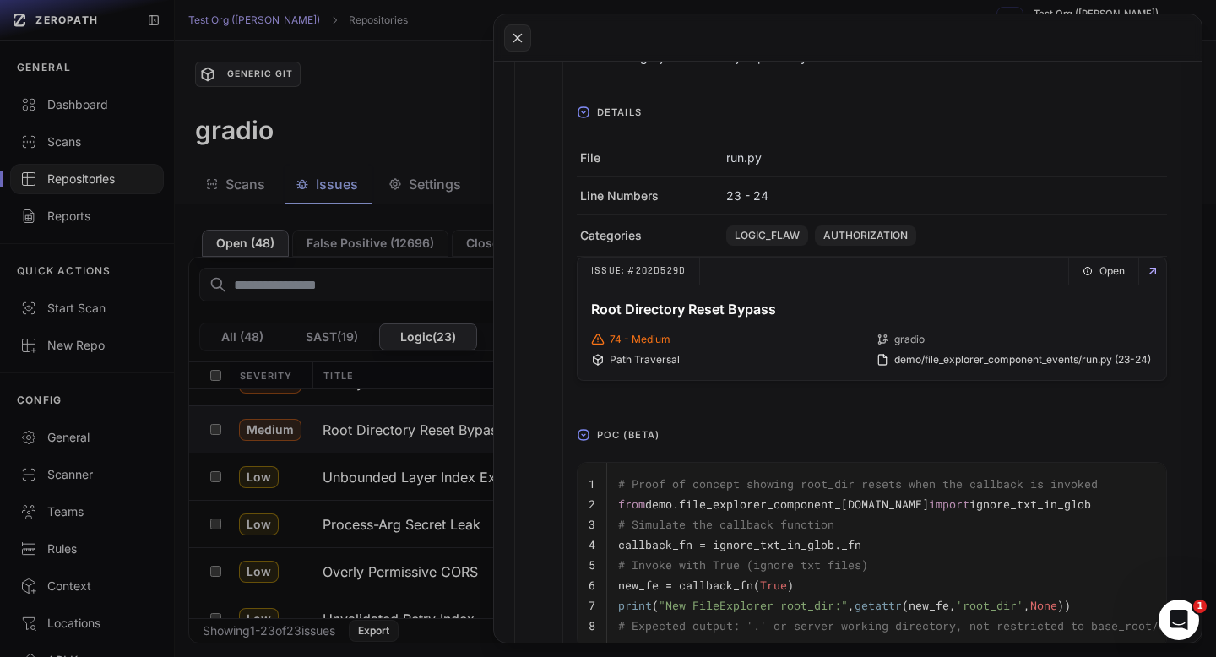
click at [623, 431] on span "POC (Beta)" at bounding box center [628, 434] width 76 height 27
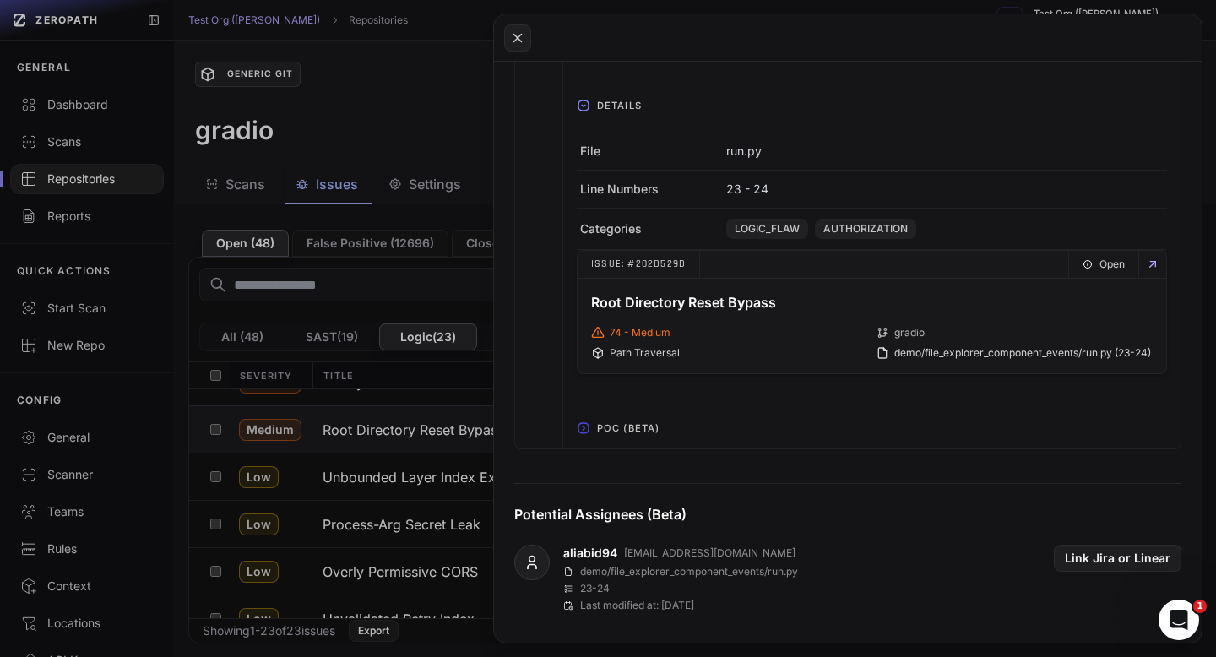
scroll to position [864, 0]
click at [598, 431] on span "POC (Beta)" at bounding box center [628, 426] width 76 height 27
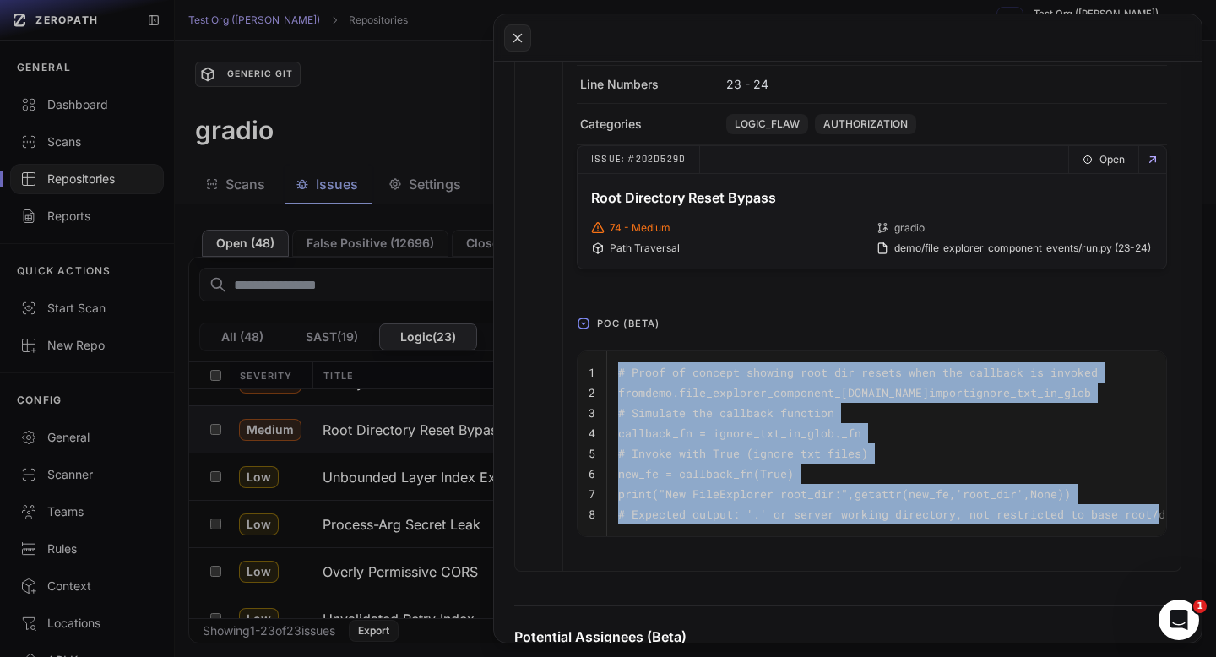
scroll to position [0, 57]
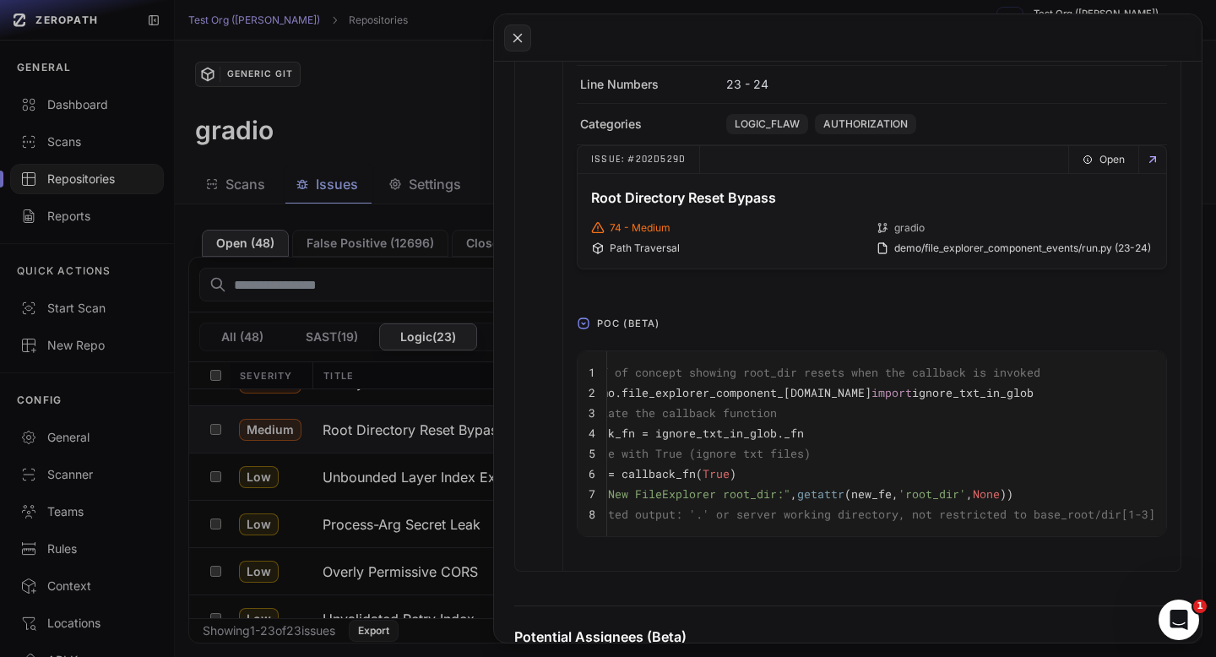
drag, startPoint x: 619, startPoint y: 369, endPoint x: 1180, endPoint y: 518, distance: 580.2
click at [1180, 518] on div "1 # Proof of concept showing root_dir resets when the callback is invoked 2 fro…" at bounding box center [871, 450] width 617 height 227
copy tbody "1"
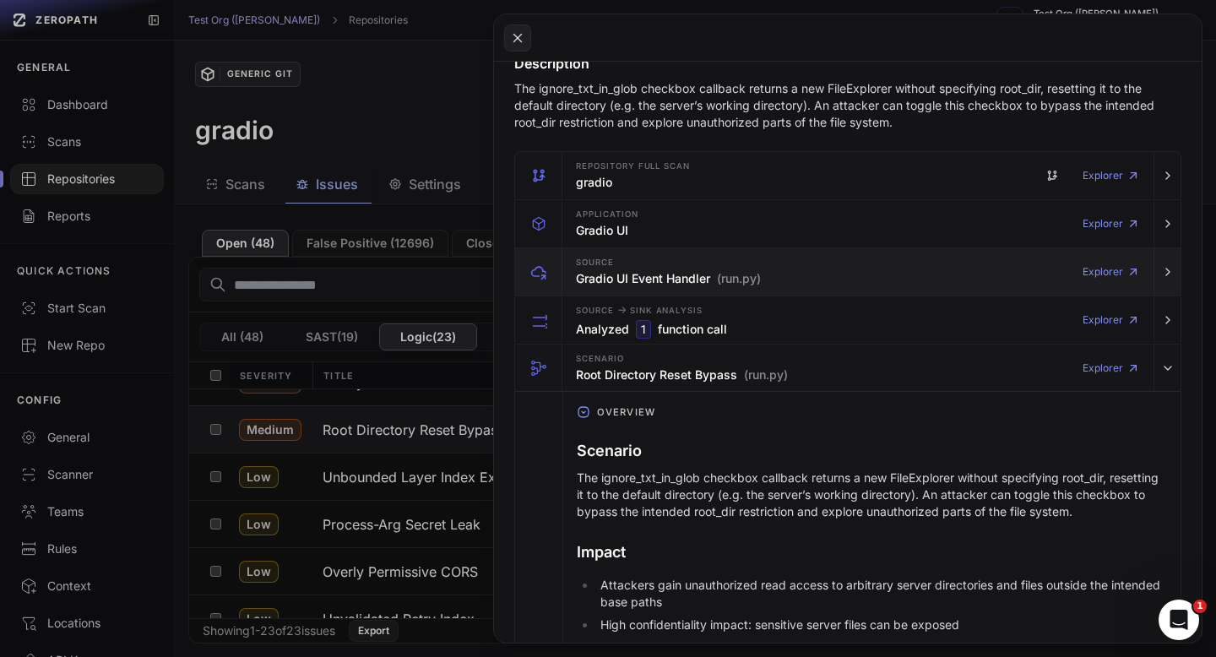
click at [639, 255] on div "Source Gradio UI Event Handler (run.py)" at bounding box center [668, 272] width 185 height 34
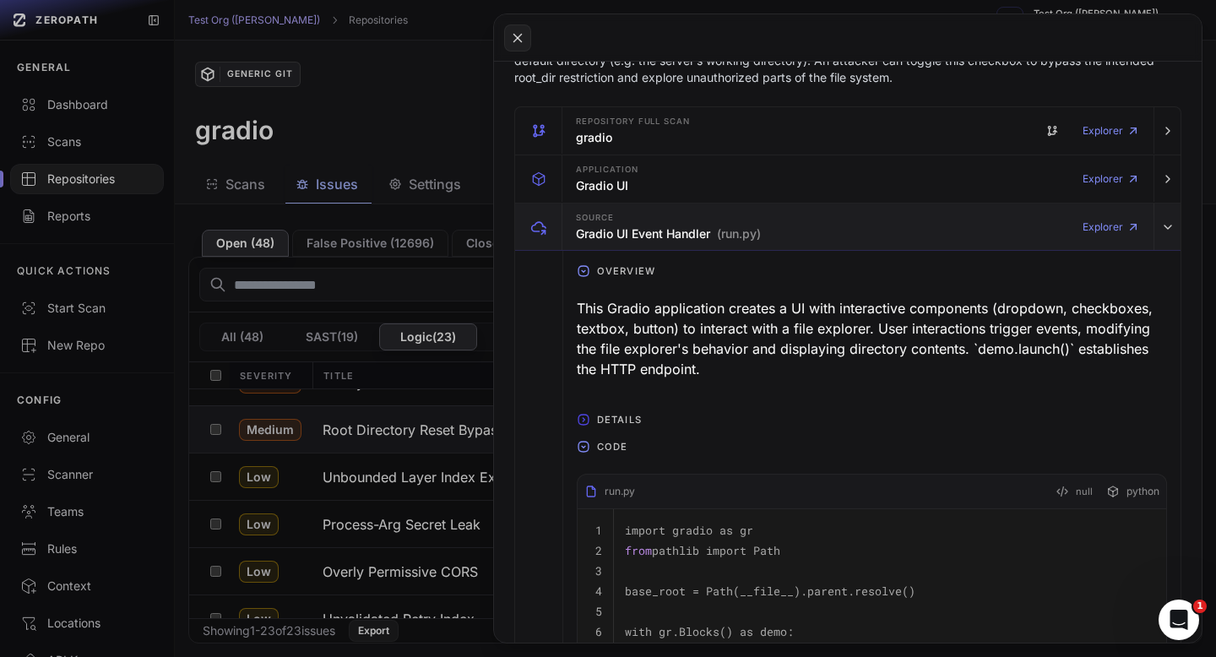
scroll to position [324, 0]
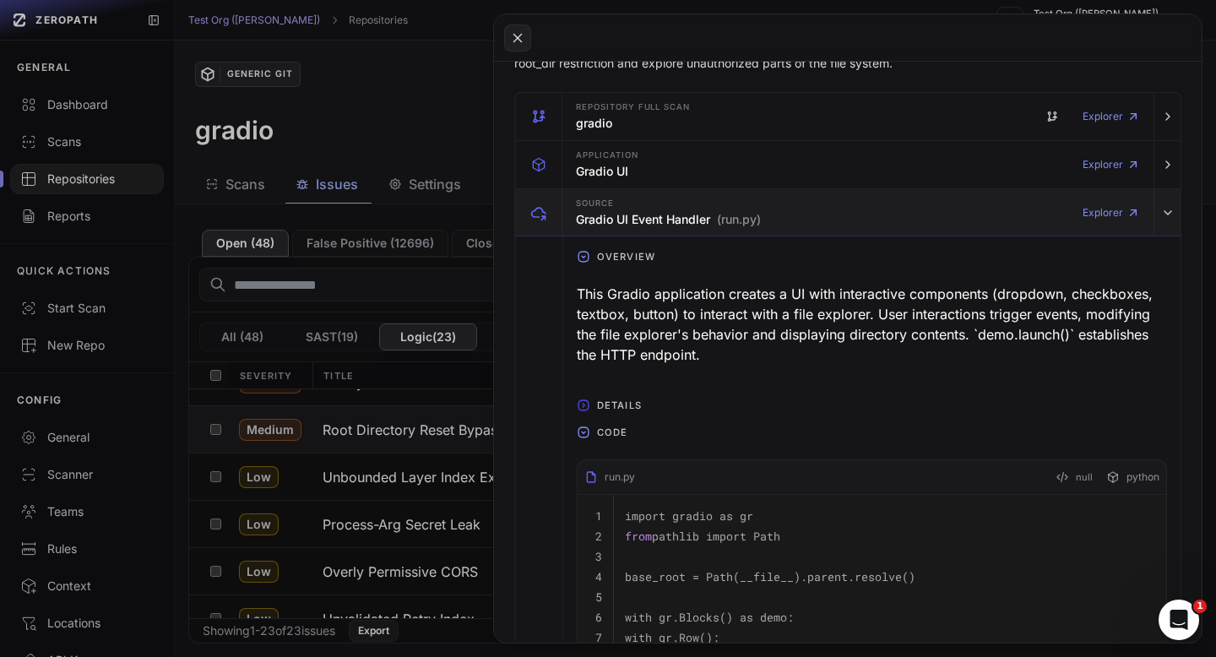
click at [674, 291] on div "This Gradio application creates a UI with interactive components (dropdown, che…" at bounding box center [872, 324] width 590 height 95
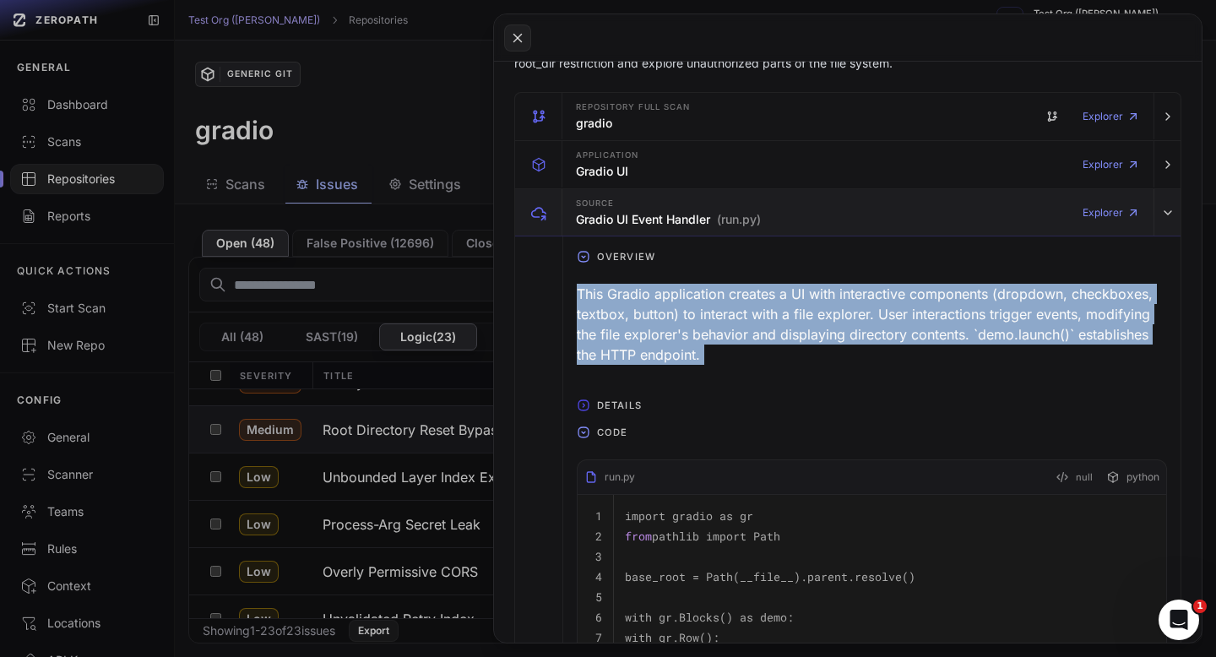
click at [674, 291] on div "This Gradio application creates a UI with interactive components (dropdown, che…" at bounding box center [872, 324] width 590 height 95
copy div "This Gradio application creates a UI with interactive components (dropdown, che…"
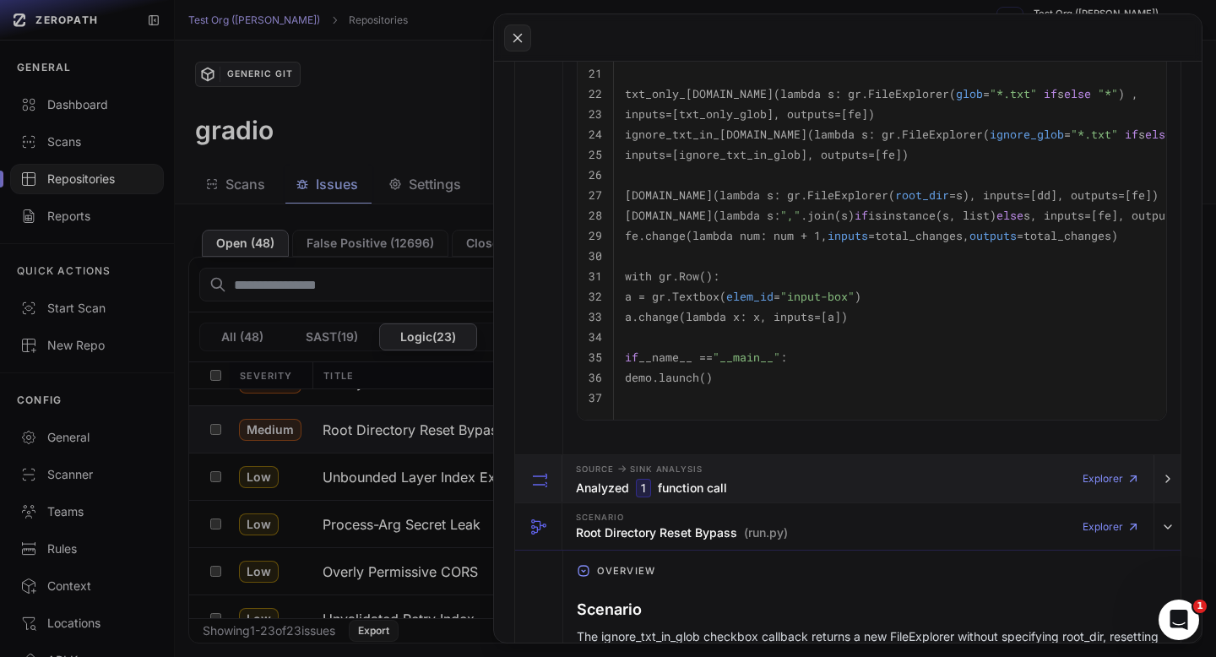
click at [650, 469] on span "Source -> Sink Analysis" at bounding box center [639, 469] width 127 height 14
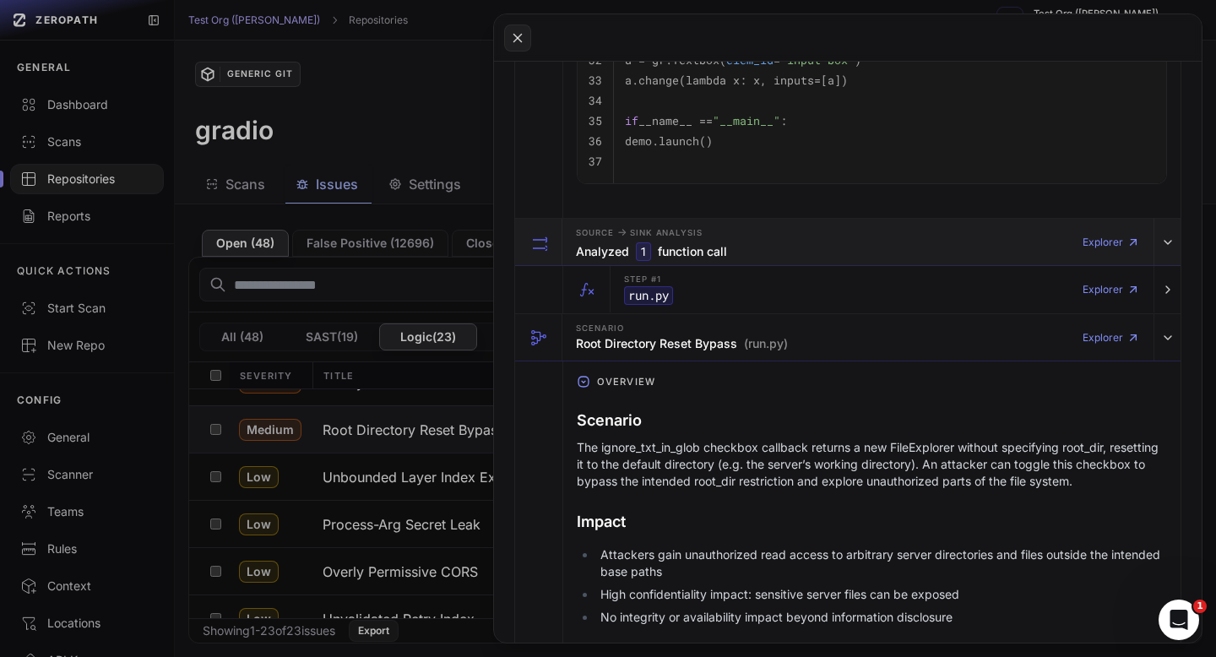
scroll to position [1428, 0]
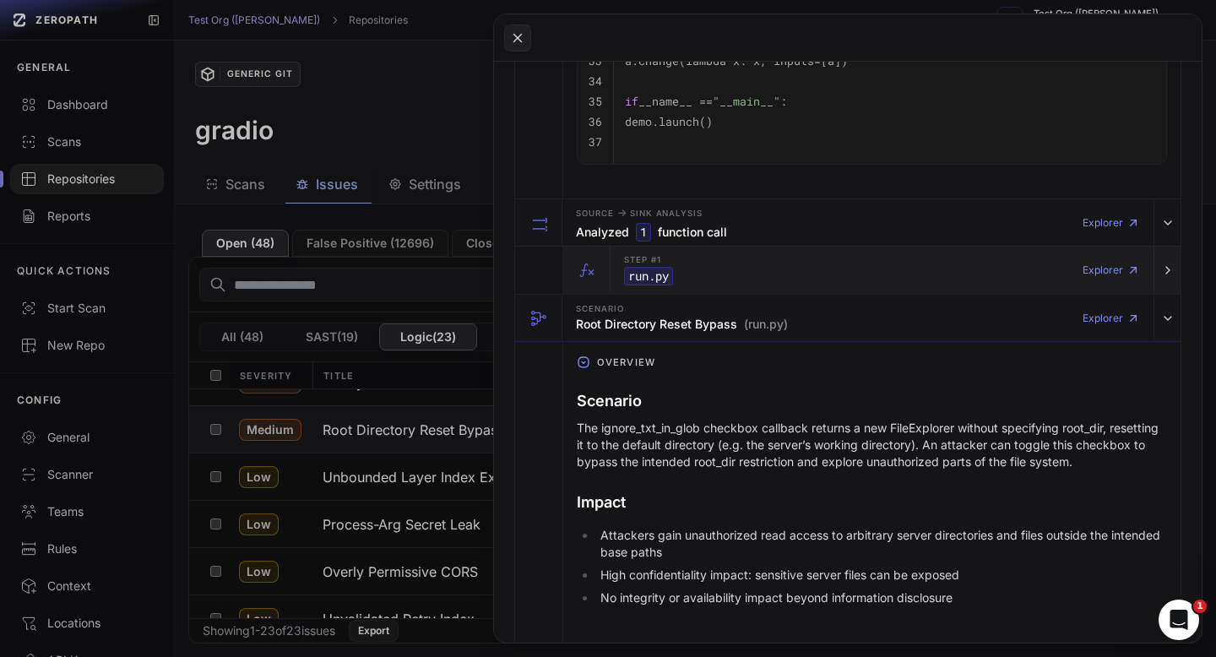
click at [695, 275] on div "Step #1 run.py Explorer" at bounding box center [882, 270] width 530 height 47
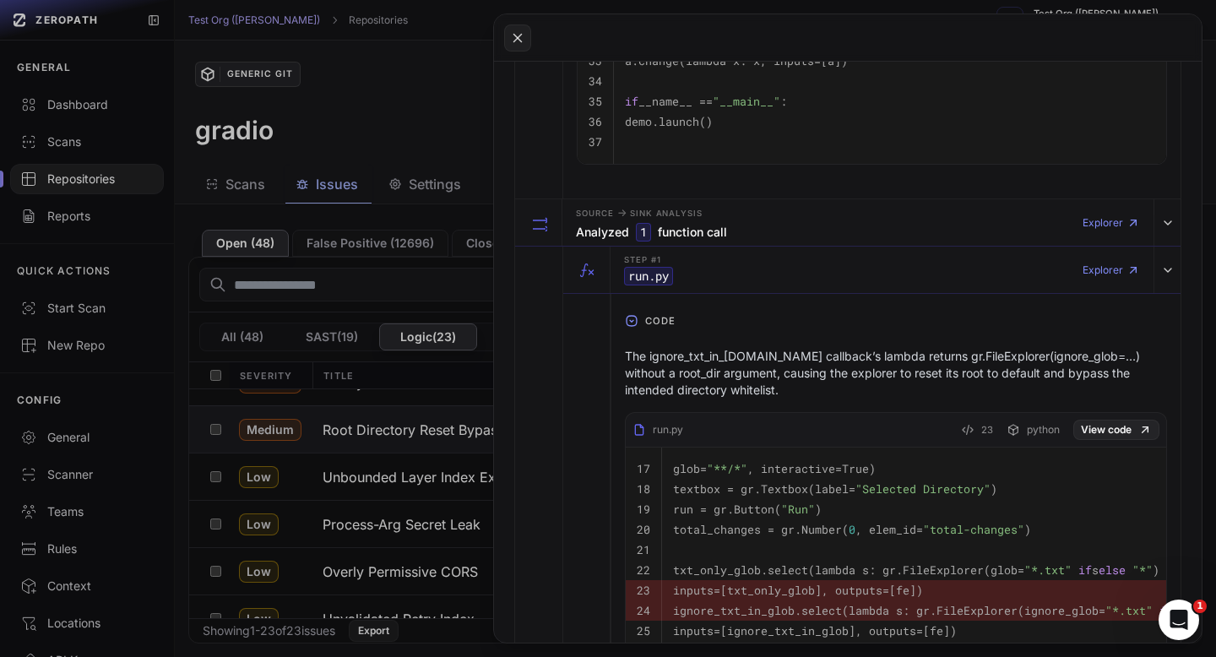
click at [695, 357] on p "The ignore_txt_in_[DOMAIN_NAME] callback’s lambda returns gr.FileExplorer(ignor…" at bounding box center [896, 373] width 542 height 51
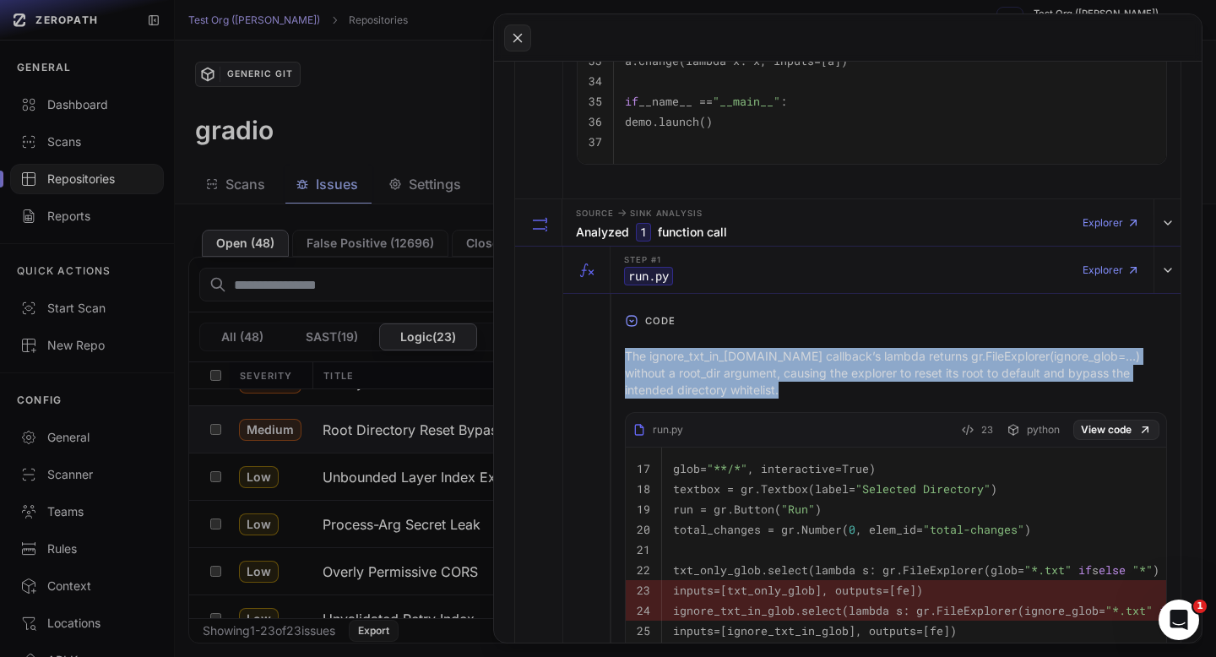
click at [695, 357] on p "The ignore_txt_in_[DOMAIN_NAME] callback’s lambda returns gr.FileExplorer(ignor…" at bounding box center [896, 373] width 542 height 51
copy div "The ignore_txt_in_[DOMAIN_NAME] callback’s lambda returns gr.FileExplorer(ignor…"
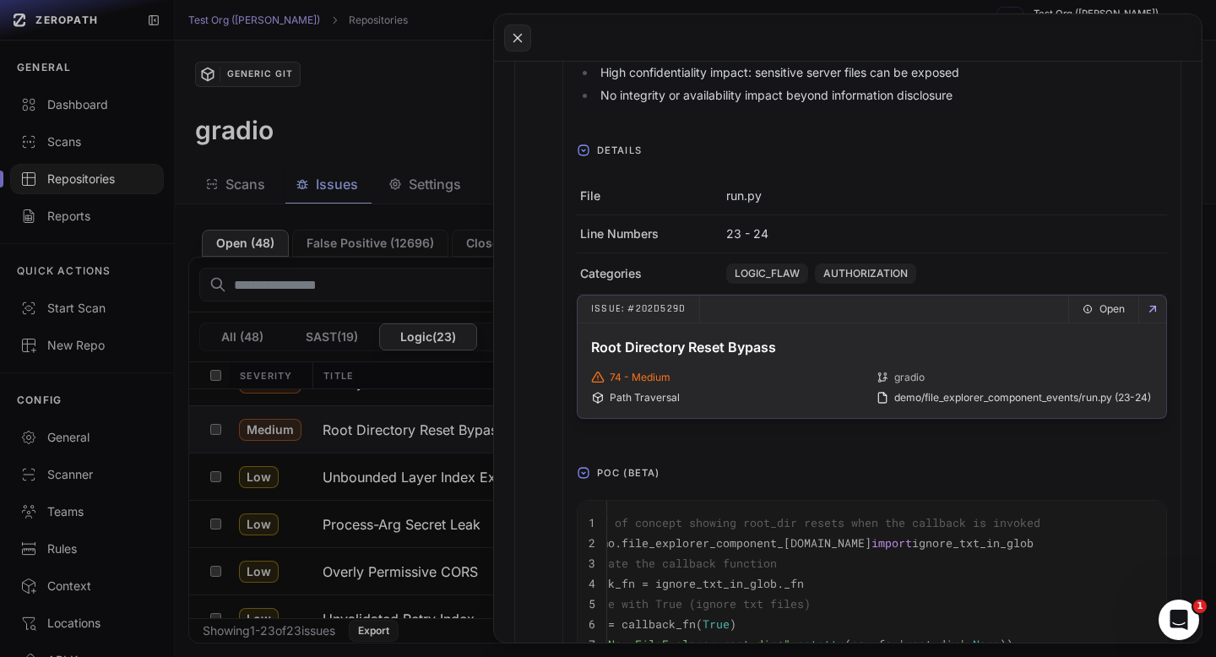
scroll to position [2398, 0]
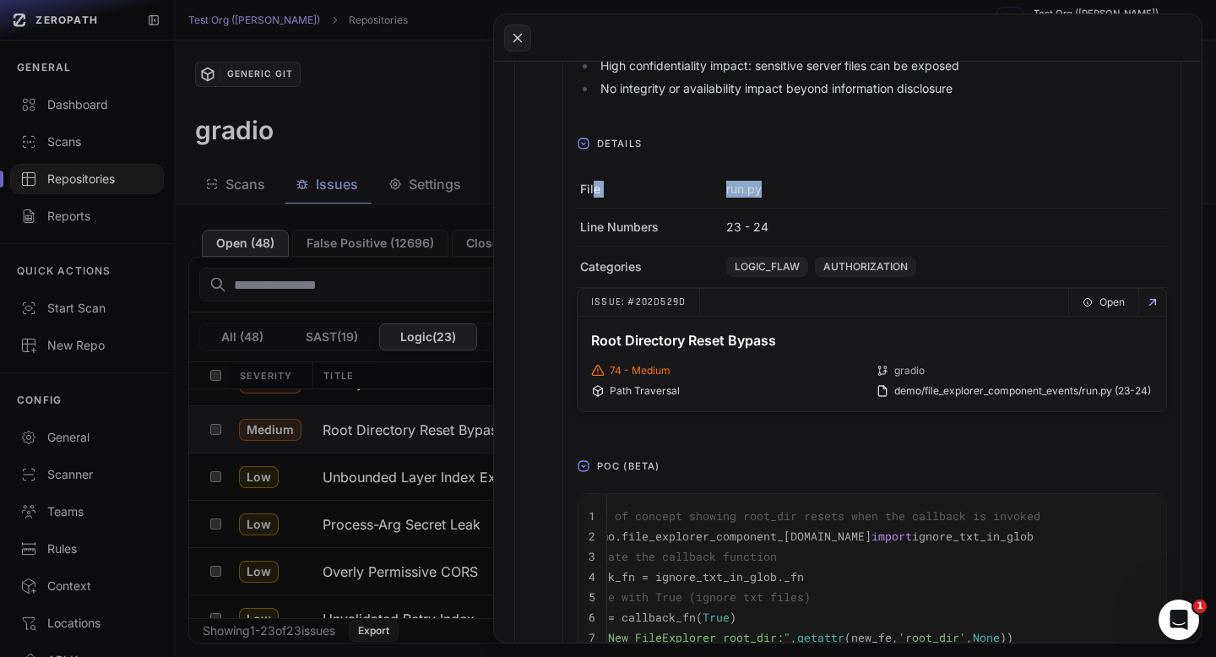
drag, startPoint x: 770, startPoint y: 183, endPoint x: 602, endPoint y: 185, distance: 168.1
click at [599, 185] on div "File run.py" at bounding box center [872, 190] width 590 height 38
copy div "run.py"
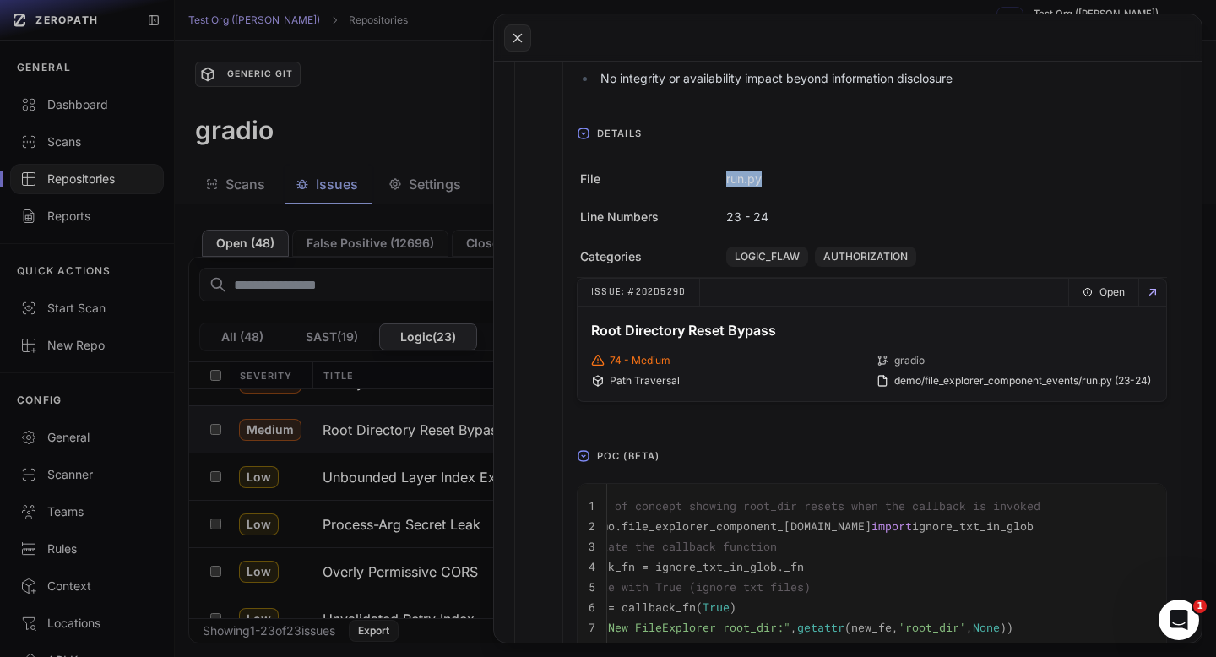
scroll to position [2405, 0]
click at [454, 49] on button at bounding box center [608, 328] width 1216 height 657
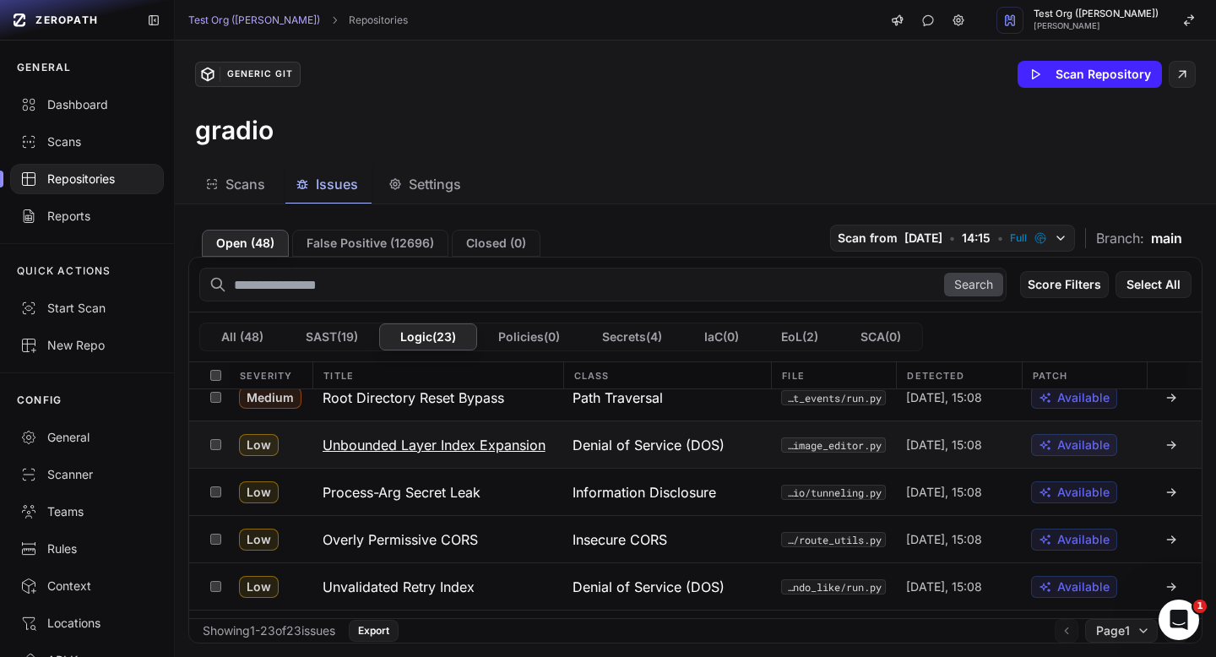
scroll to position [349, 0]
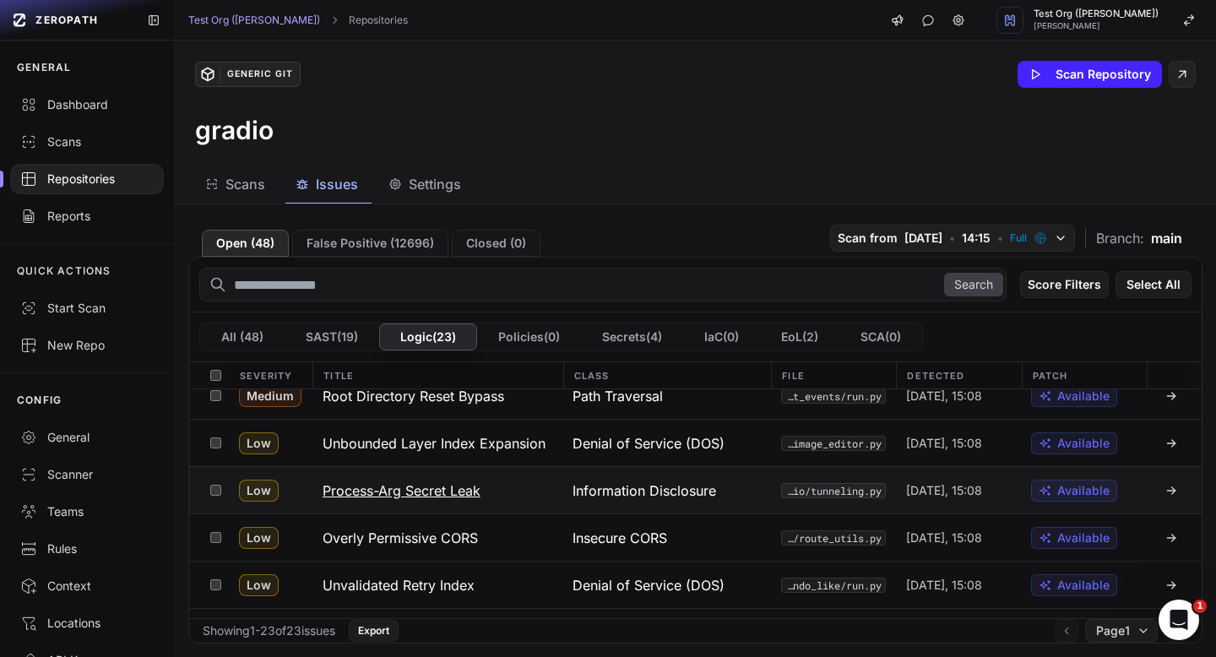
click at [524, 497] on button "Process-Arg Secret Leak" at bounding box center [438, 490] width 250 height 46
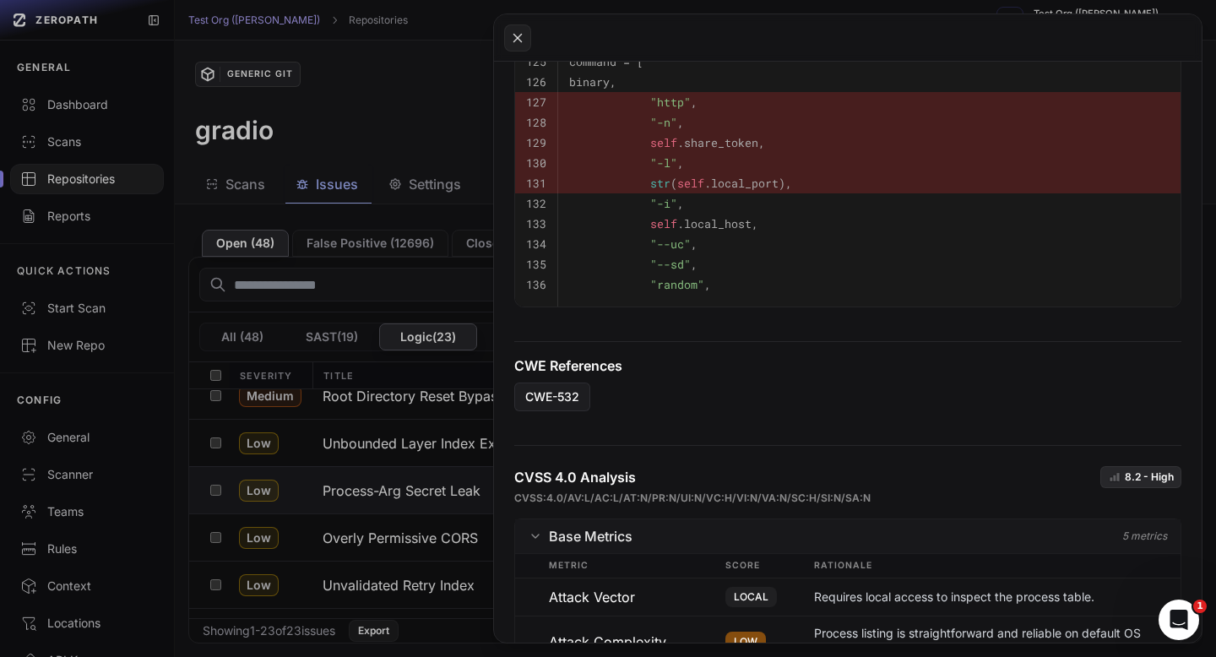
scroll to position [1083, 0]
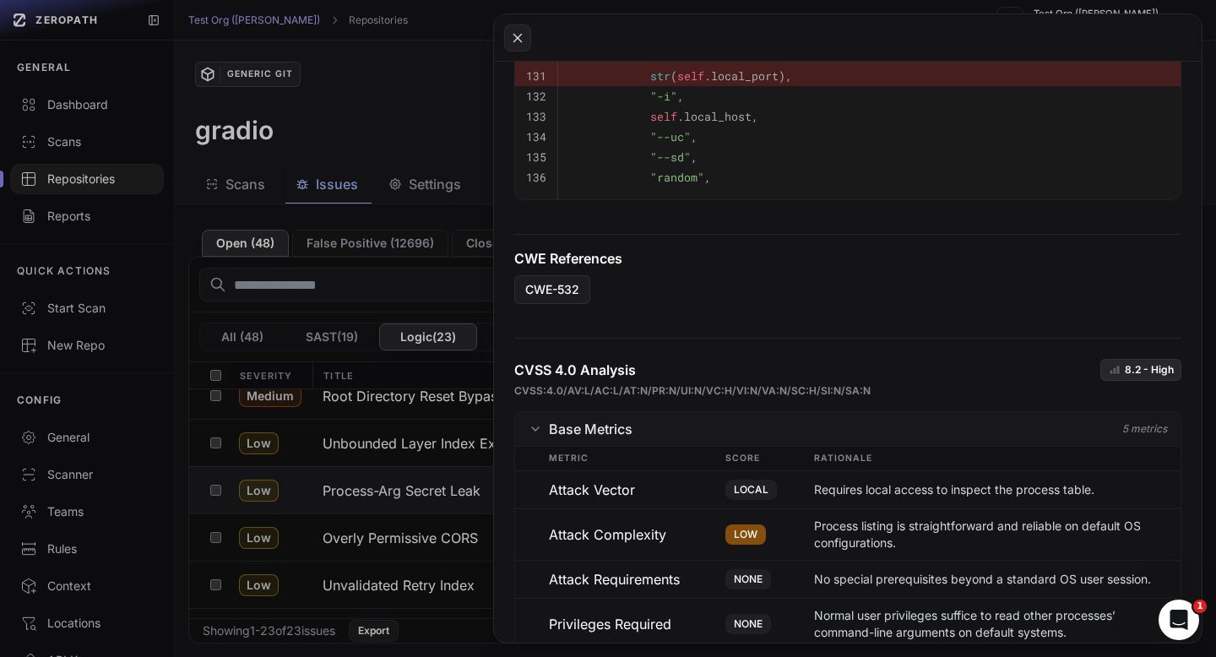
click at [356, 128] on button at bounding box center [608, 328] width 1216 height 657
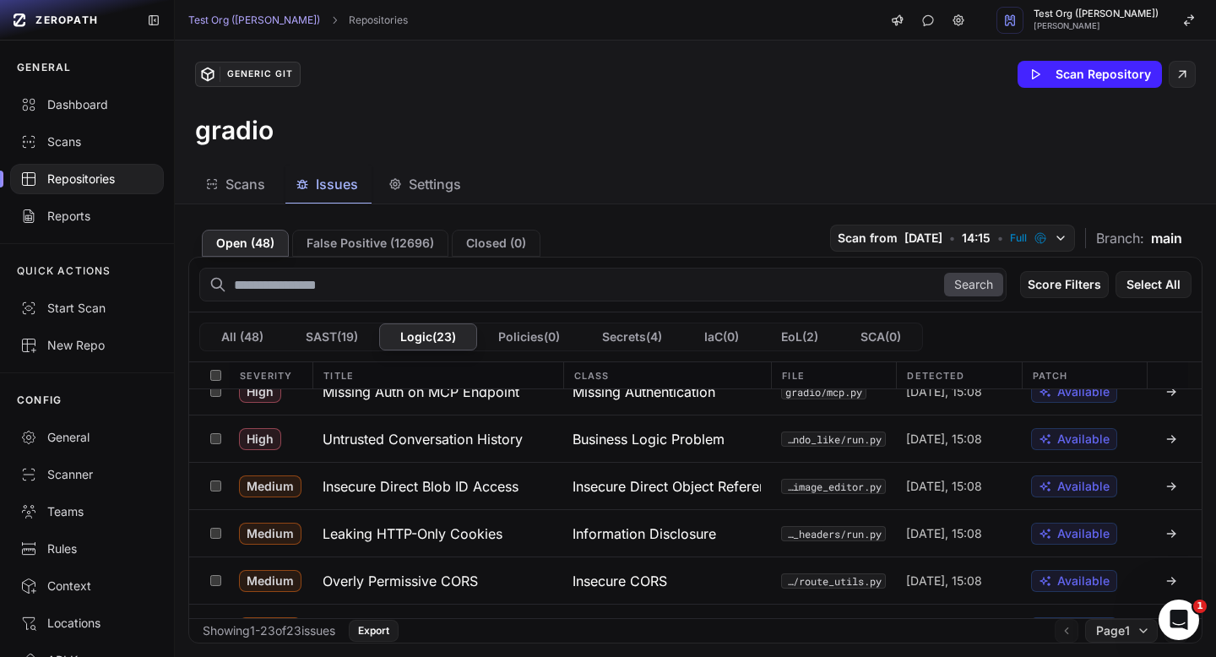
scroll to position [114, 0]
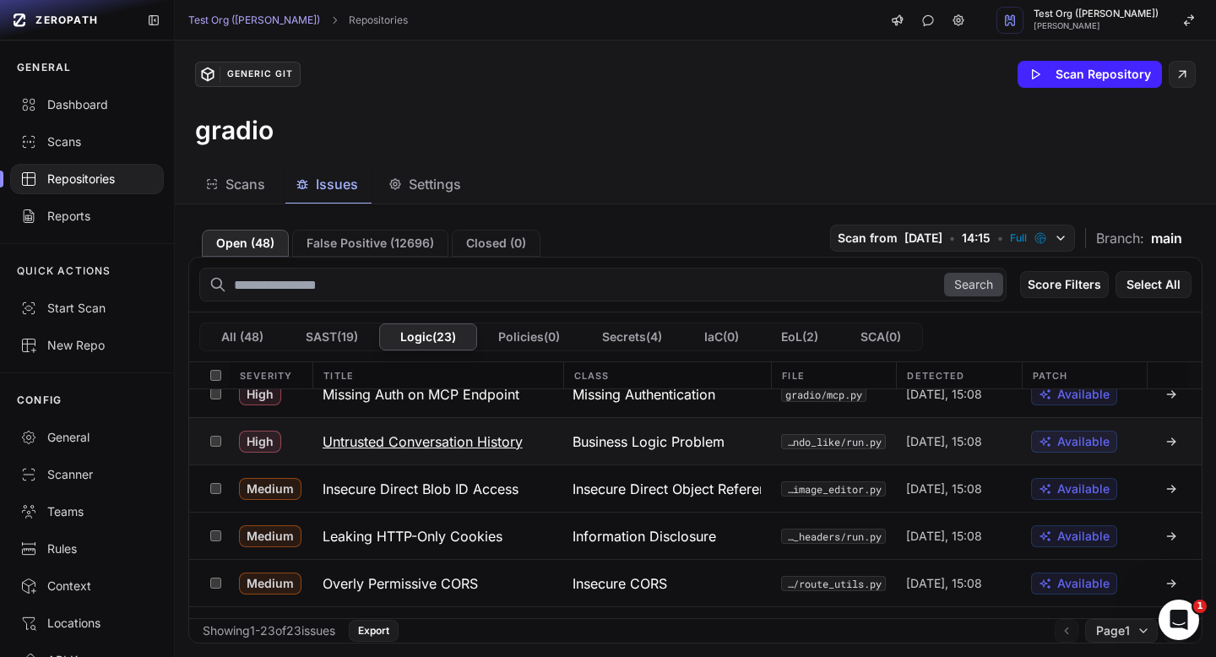
click at [491, 448] on h3 "Untrusted Conversation History" at bounding box center [423, 442] width 200 height 20
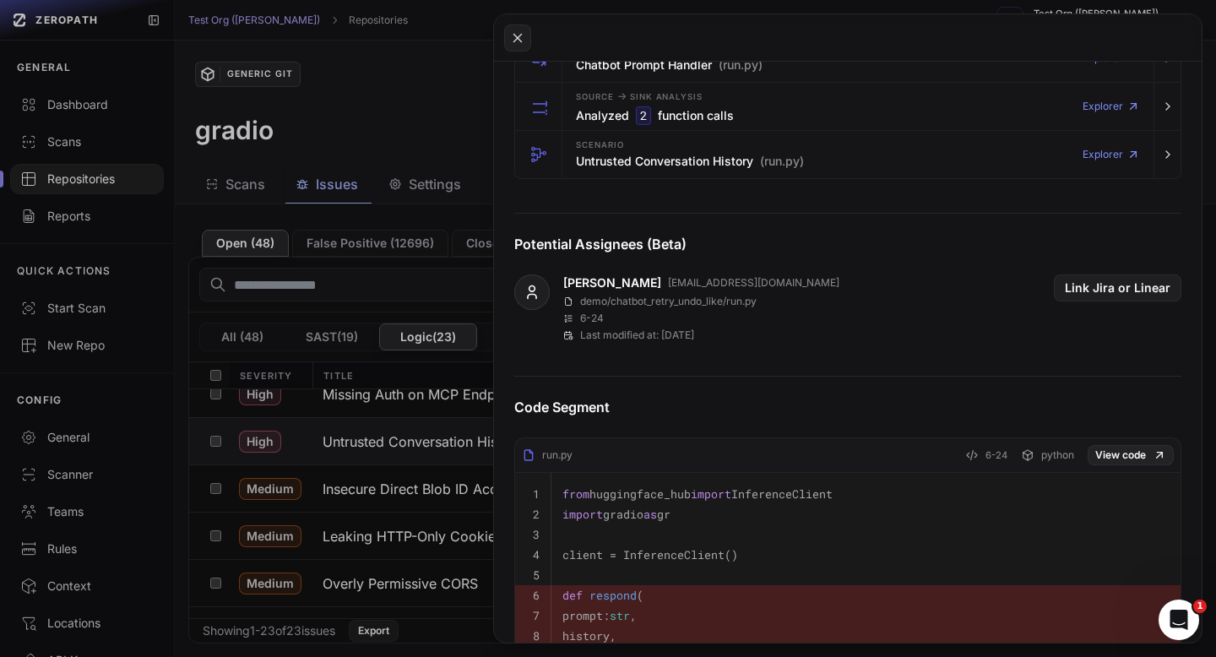
scroll to position [590, 0]
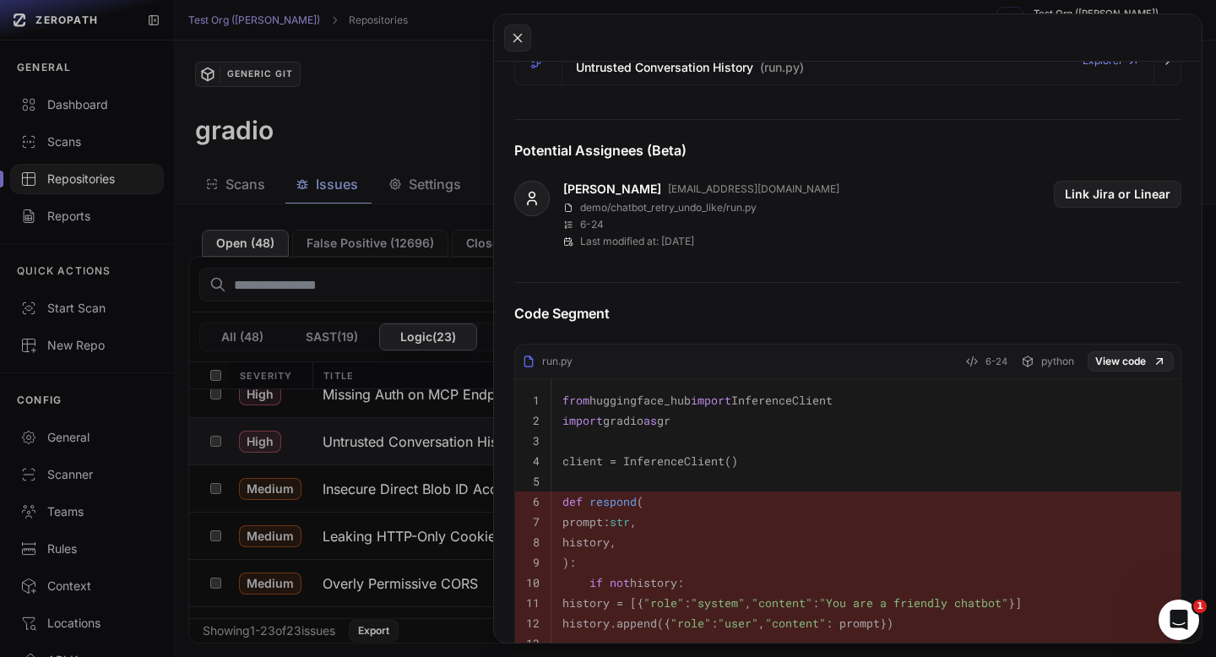
click at [433, 114] on button at bounding box center [608, 328] width 1216 height 657
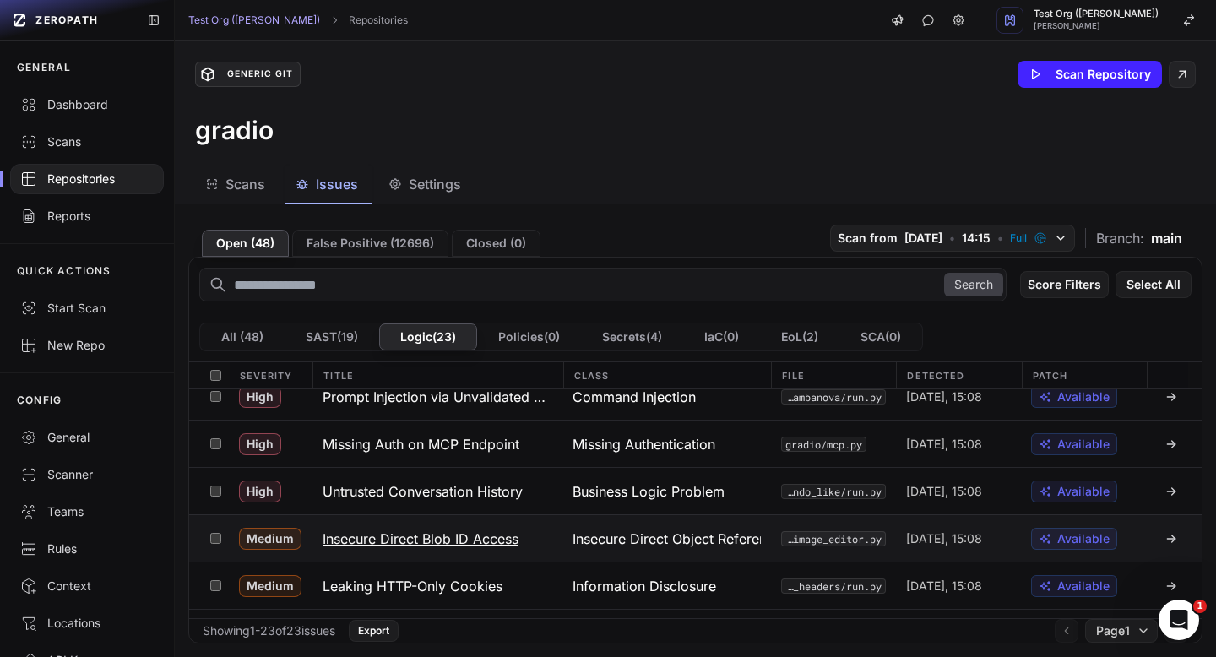
scroll to position [43, 0]
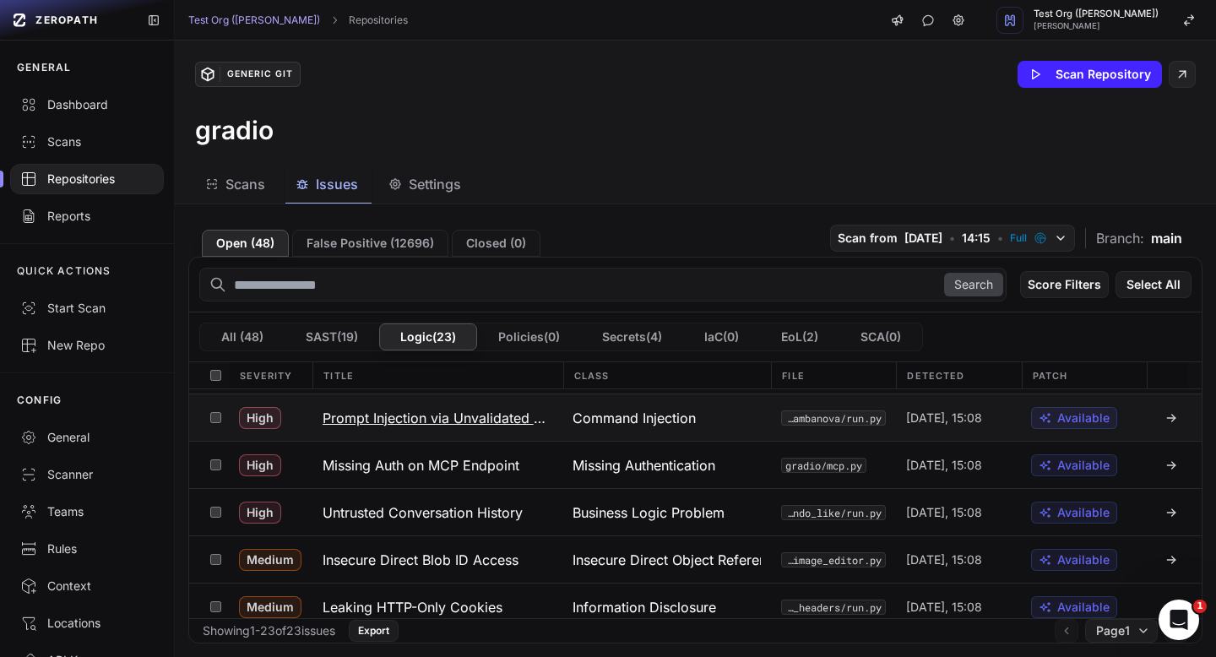
click at [486, 412] on h3 "Prompt Injection via Unvalidated History" at bounding box center [438, 418] width 230 height 20
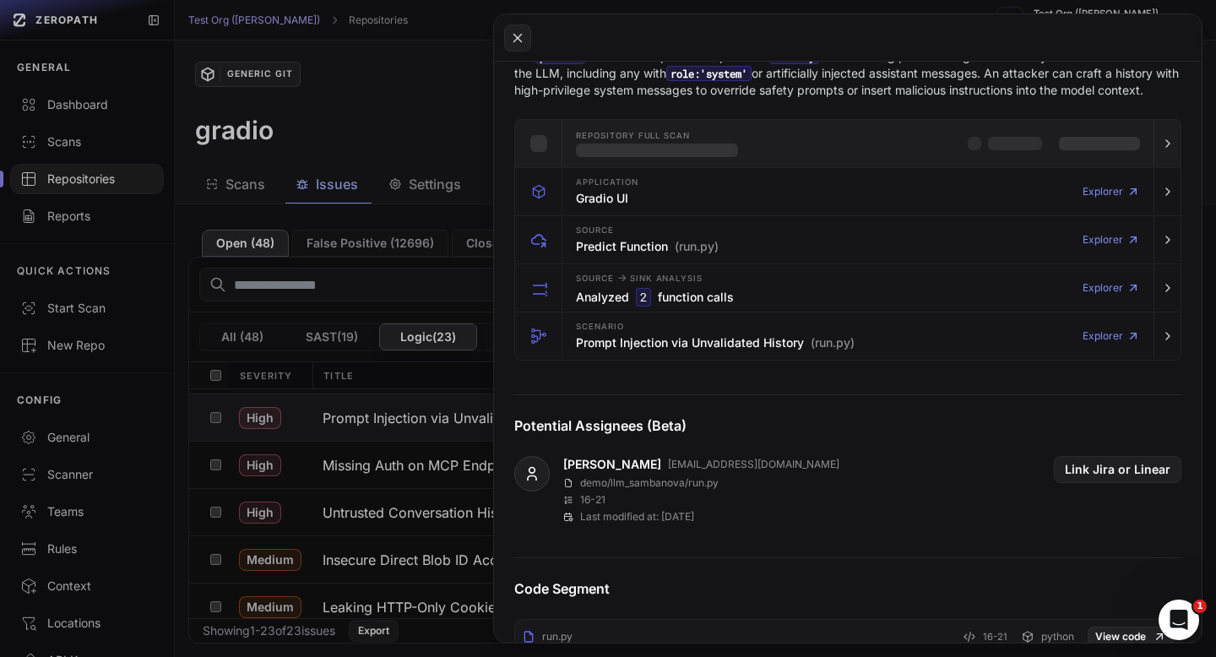
scroll to position [300, 0]
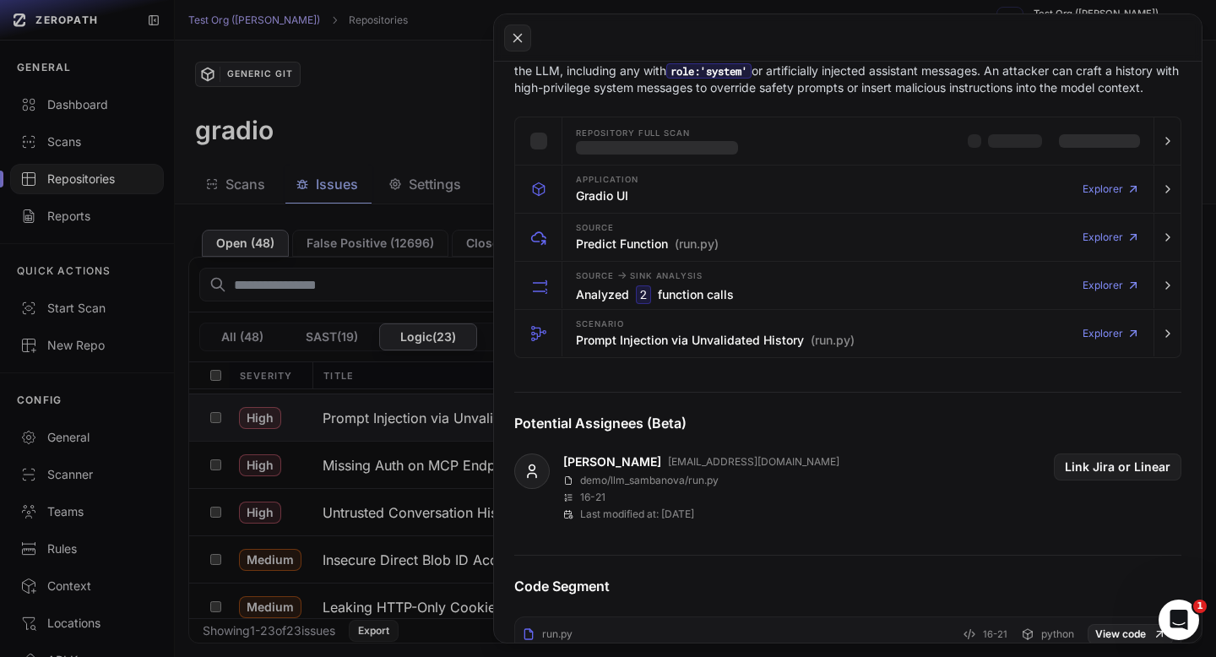
click at [465, 221] on button at bounding box center [608, 328] width 1216 height 657
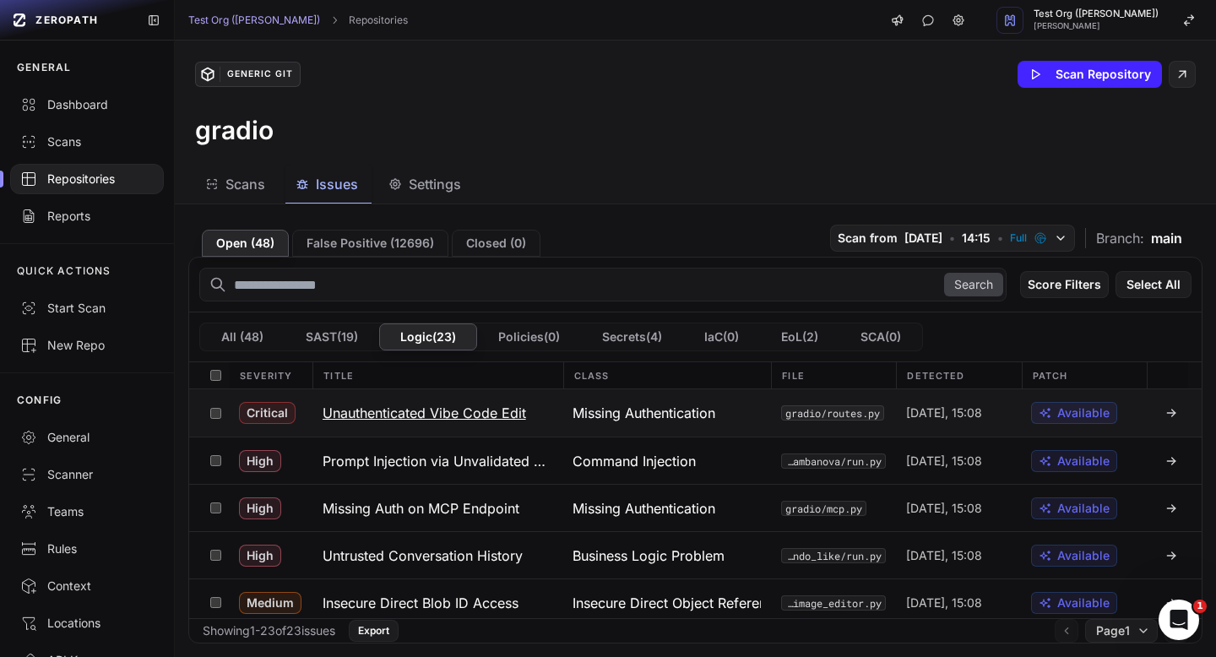
click at [489, 399] on button "Unauthenticated Vibe Code Edit" at bounding box center [438, 412] width 250 height 47
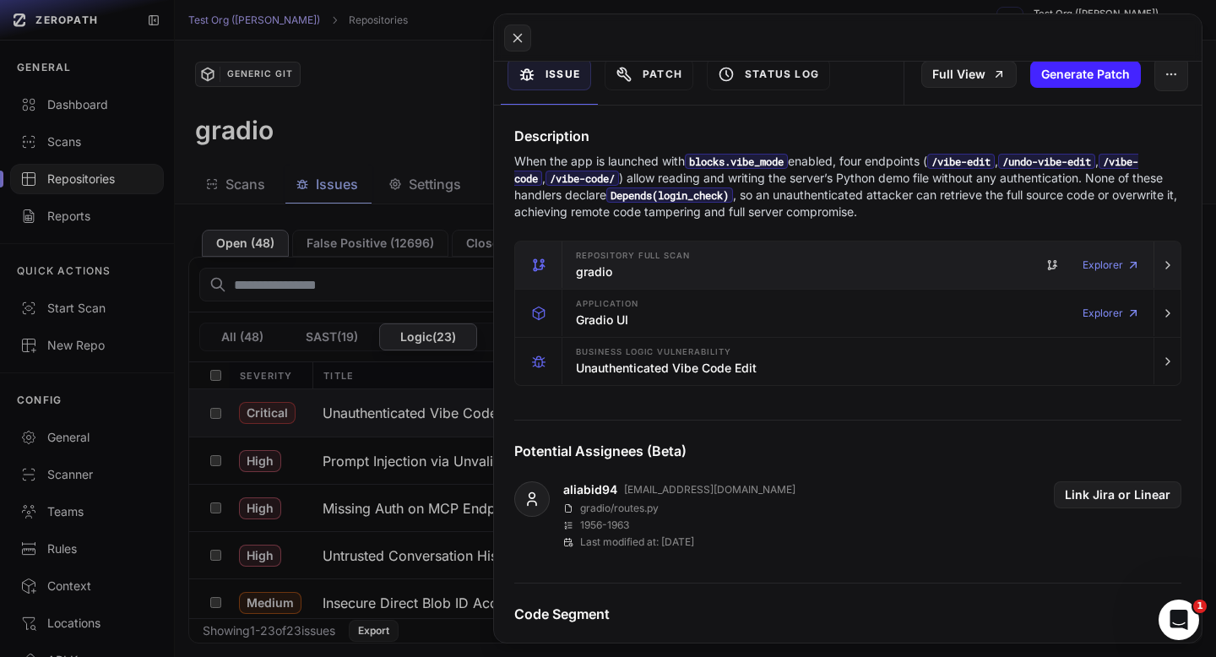
scroll to position [190, 0]
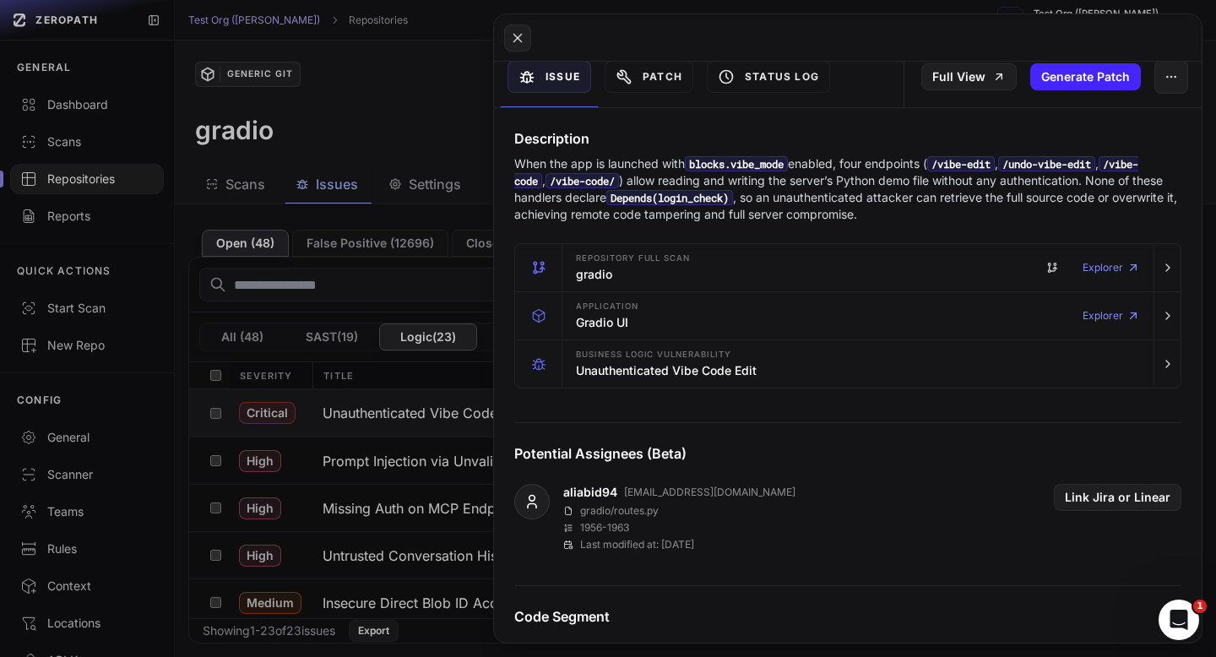
click at [430, 73] on button at bounding box center [608, 328] width 1216 height 657
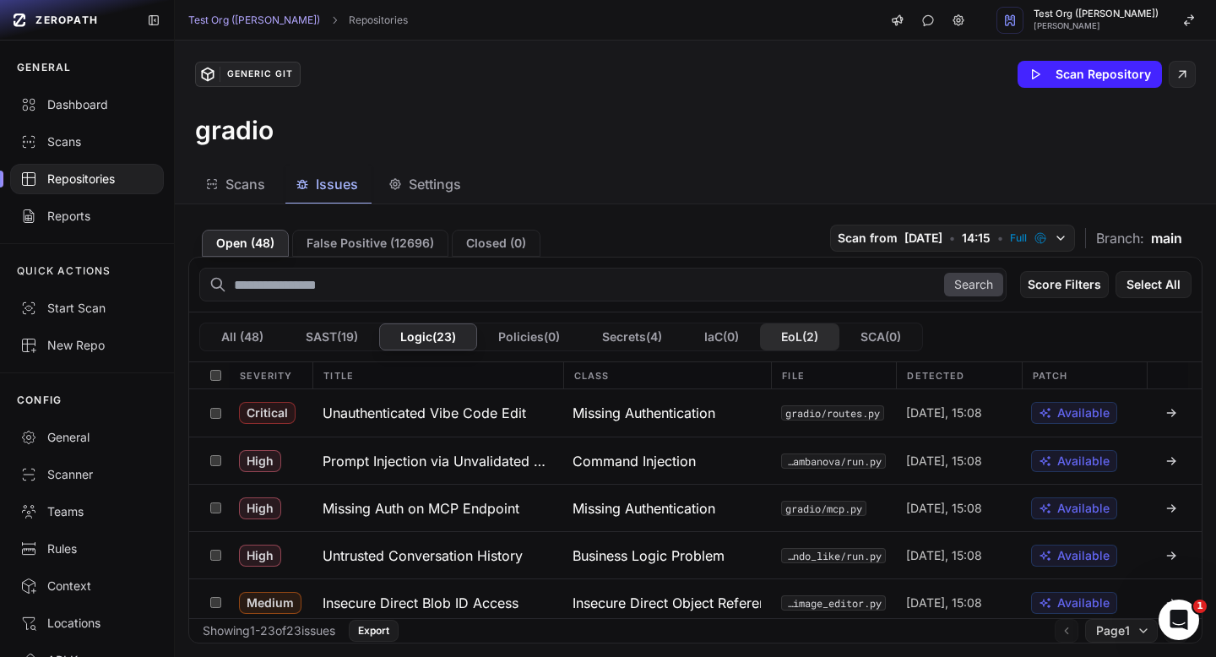
click at [826, 341] on button "EoL ( 2 )" at bounding box center [799, 336] width 79 height 27
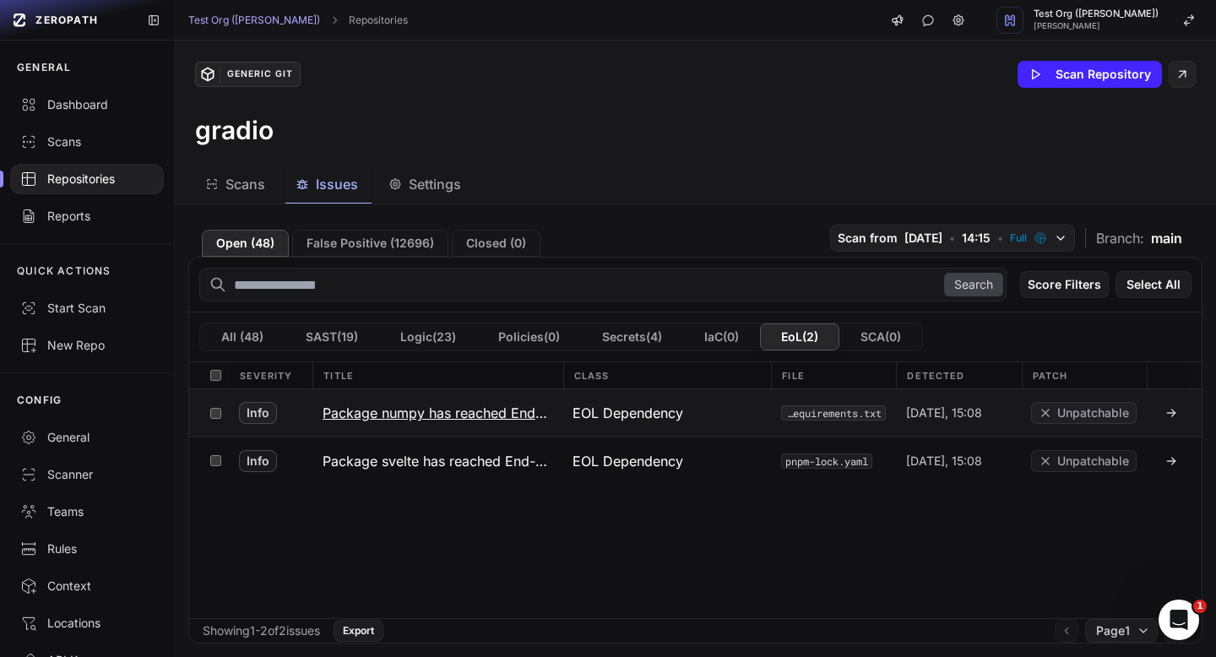
click at [505, 409] on h3 "Package numpy has reached End-of-Life" at bounding box center [438, 413] width 230 height 20
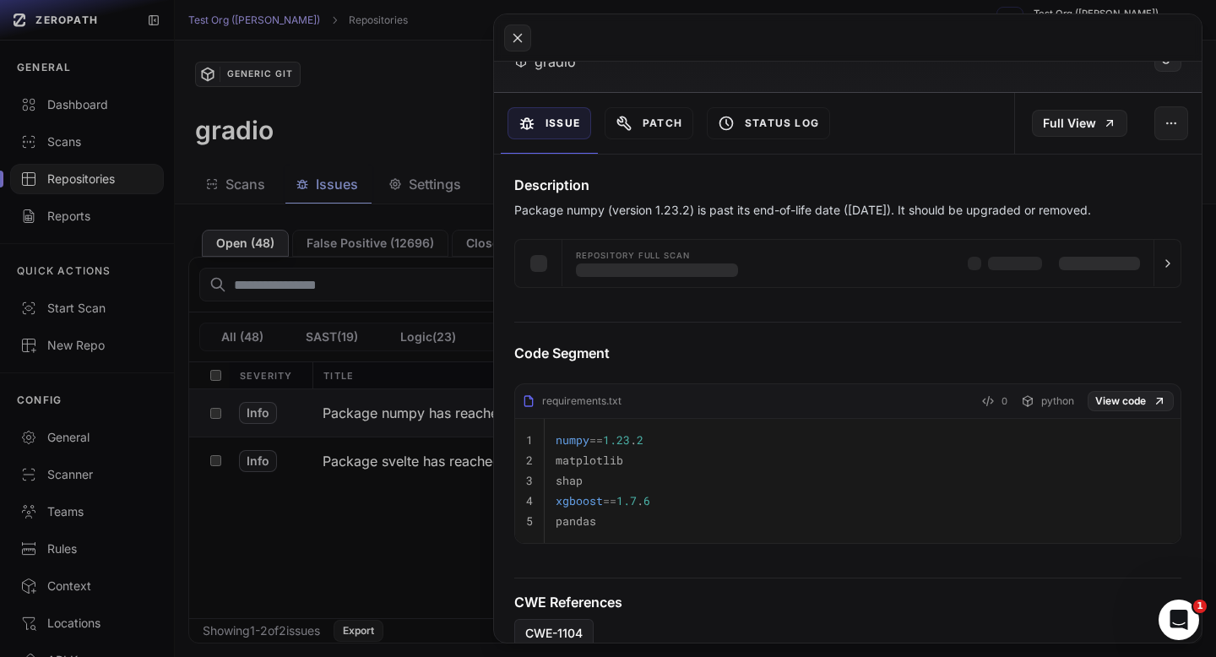
scroll to position [148, 0]
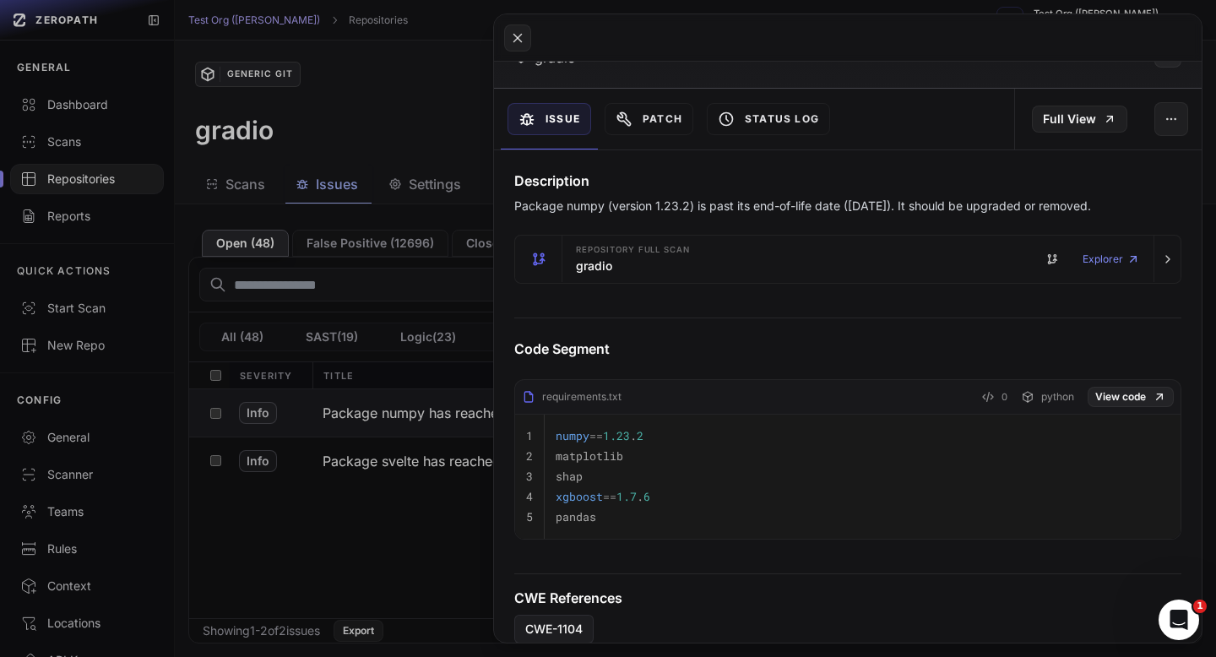
click at [418, 206] on button at bounding box center [608, 328] width 1216 height 657
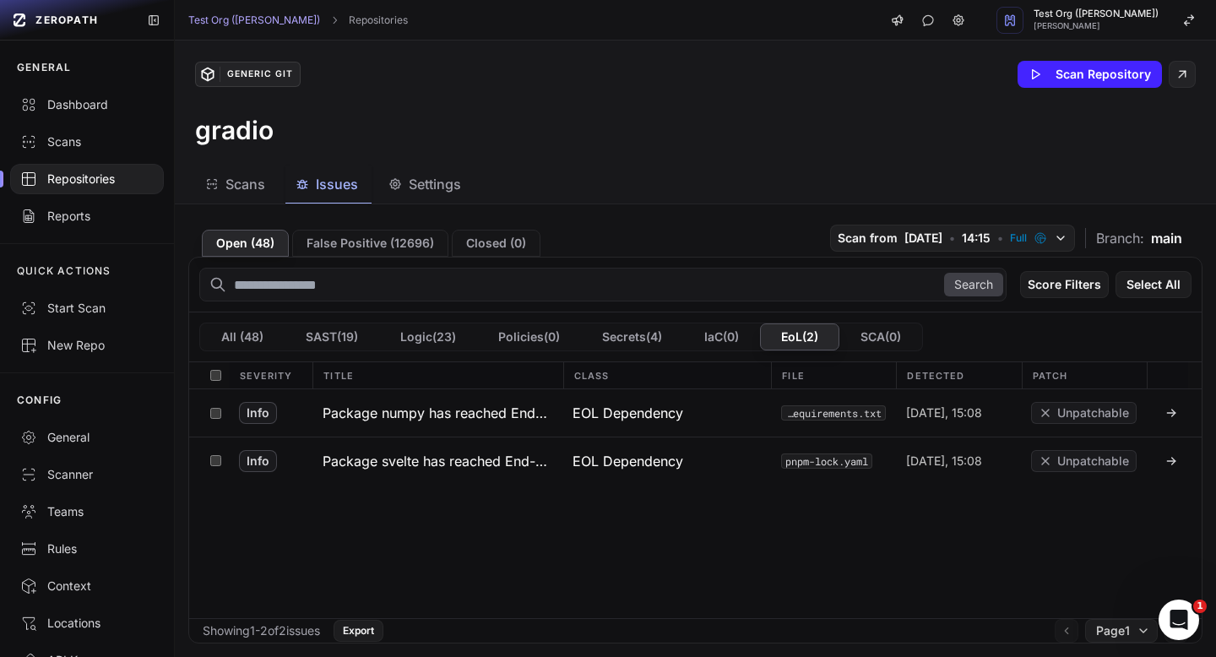
click at [102, 175] on div "Repositories" at bounding box center [86, 179] width 133 height 17
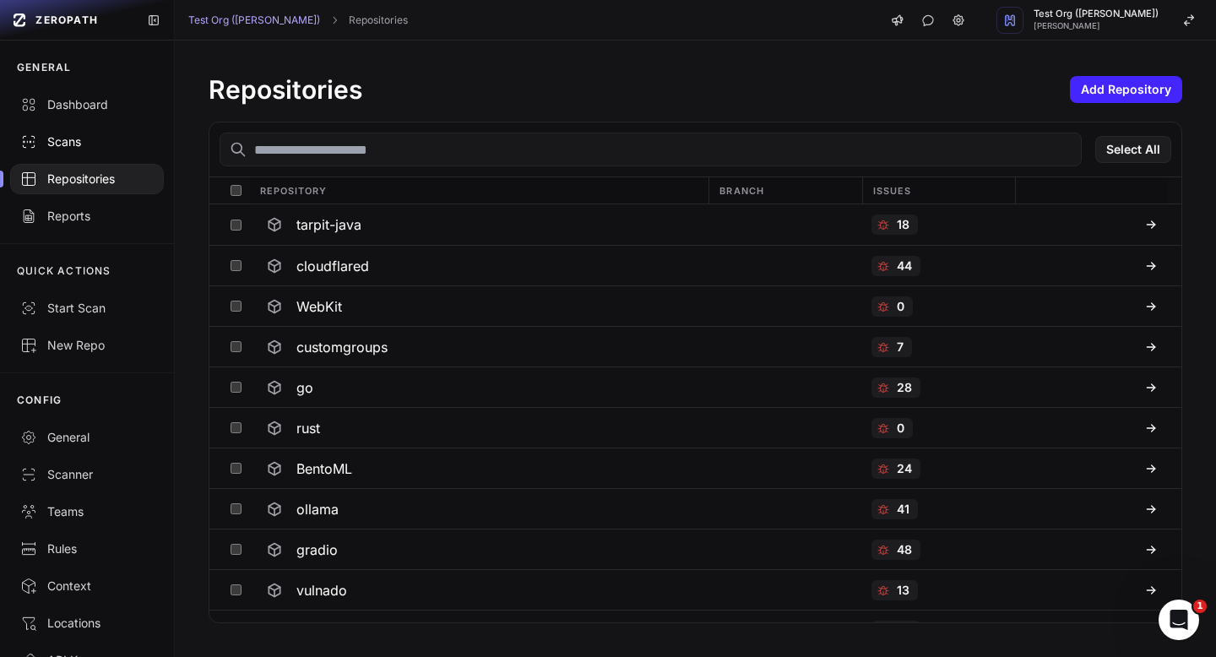
click at [84, 145] on div "Scans" at bounding box center [86, 141] width 133 height 17
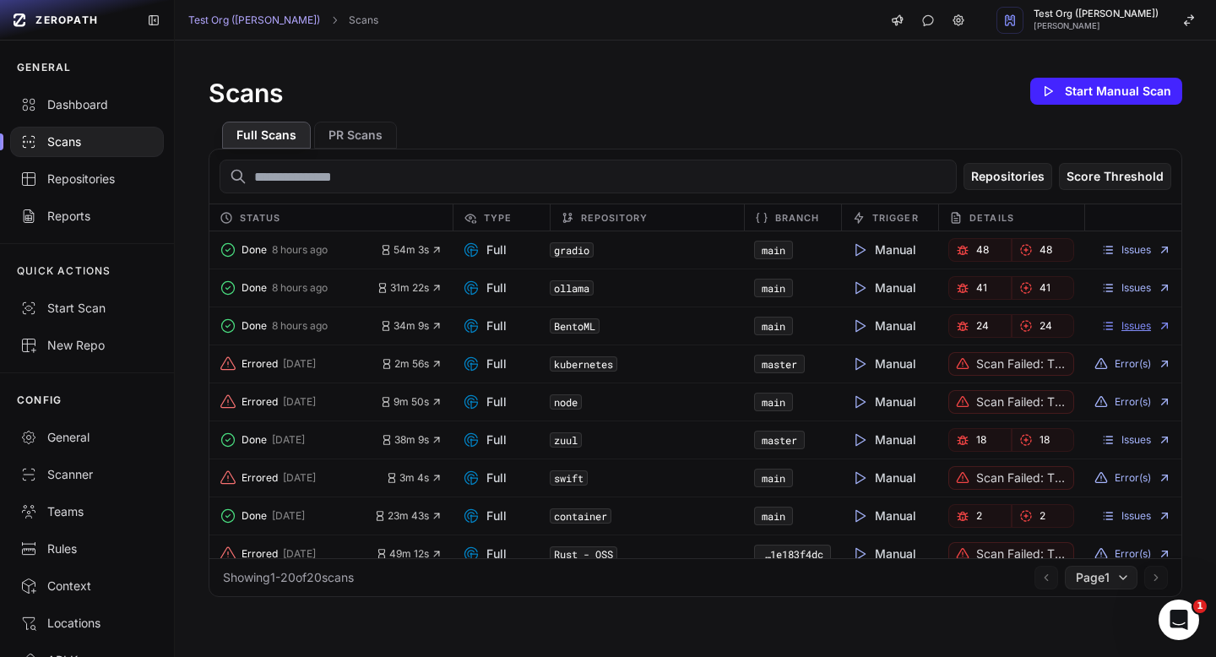
click at [1128, 325] on link "Issues" at bounding box center [1136, 326] width 70 height 14
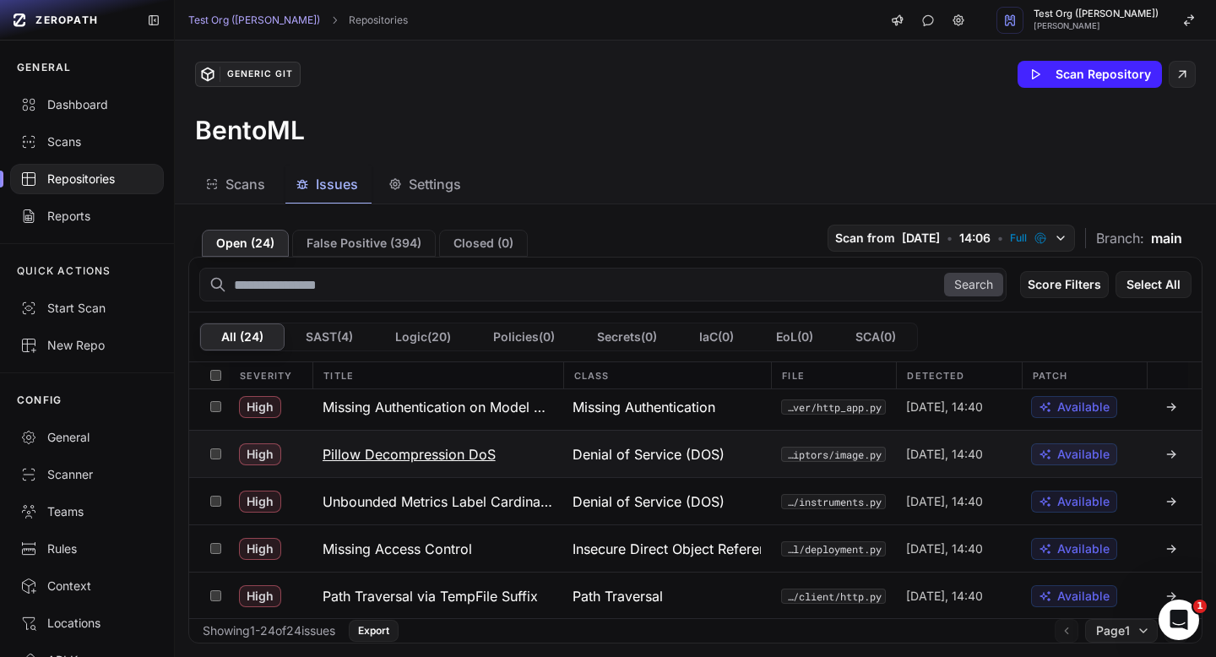
scroll to position [107, 0]
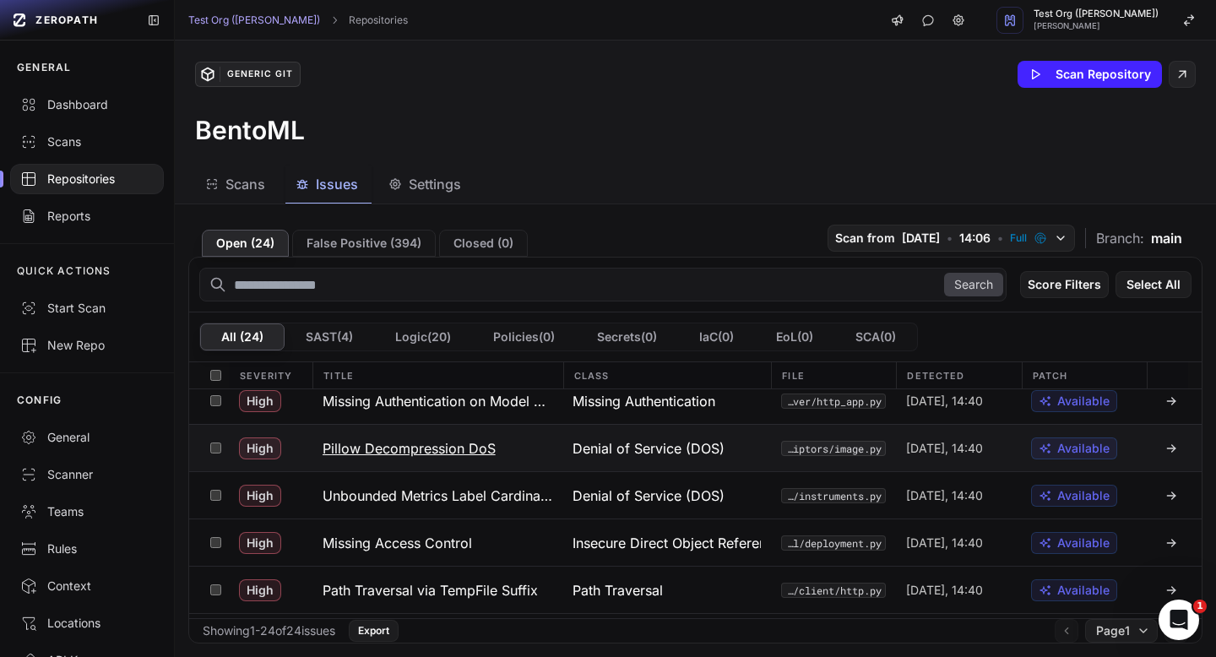
click at [660, 454] on span "Denial of Service (DOS)" at bounding box center [649, 448] width 152 height 20
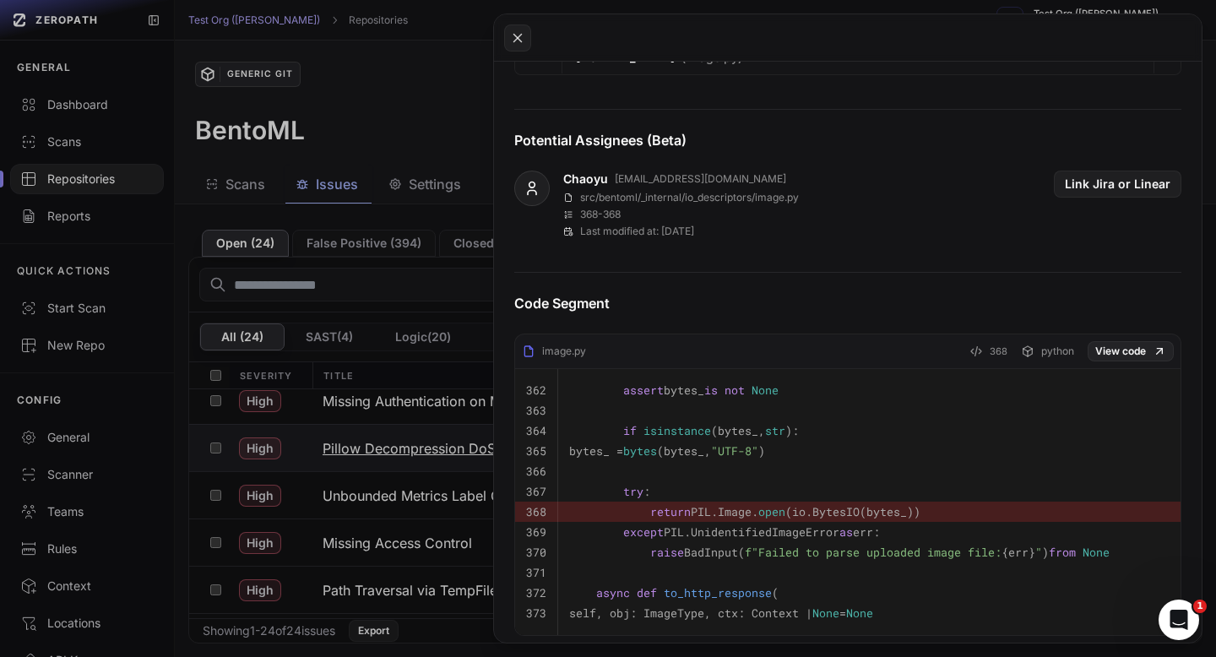
scroll to position [568, 0]
